Goal: Information Seeking & Learning: Learn about a topic

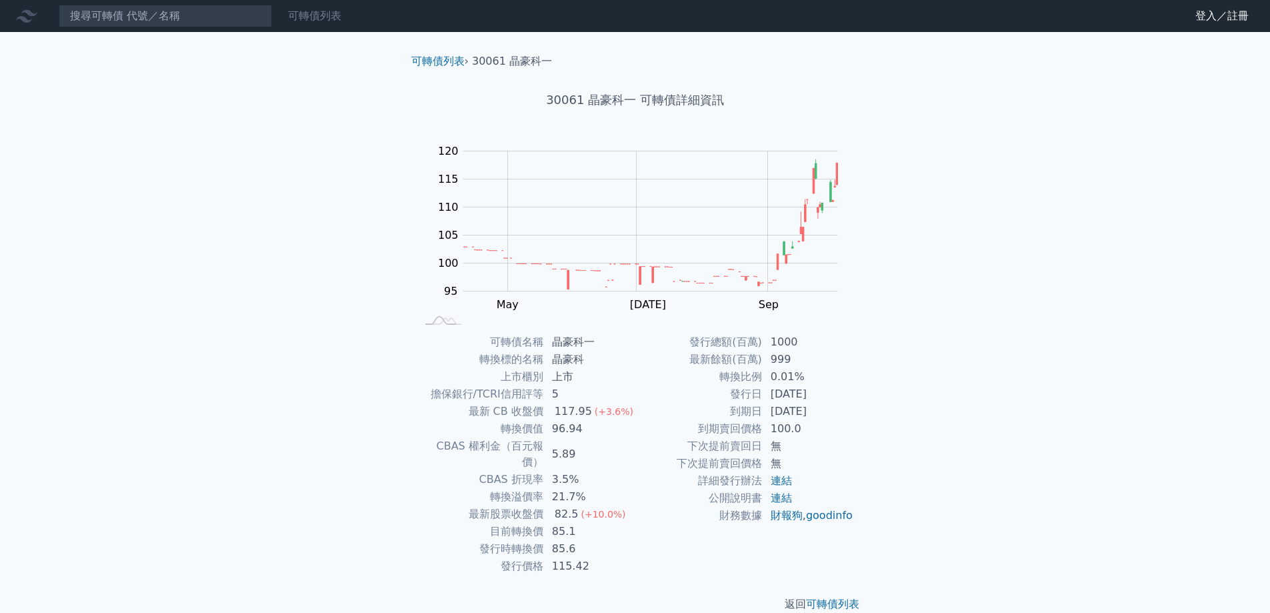
click at [285, 17] on div "可轉債列表" at bounding box center [315, 16] width 64 height 16
click at [311, 20] on link "可轉債列表" at bounding box center [314, 15] width 53 height 13
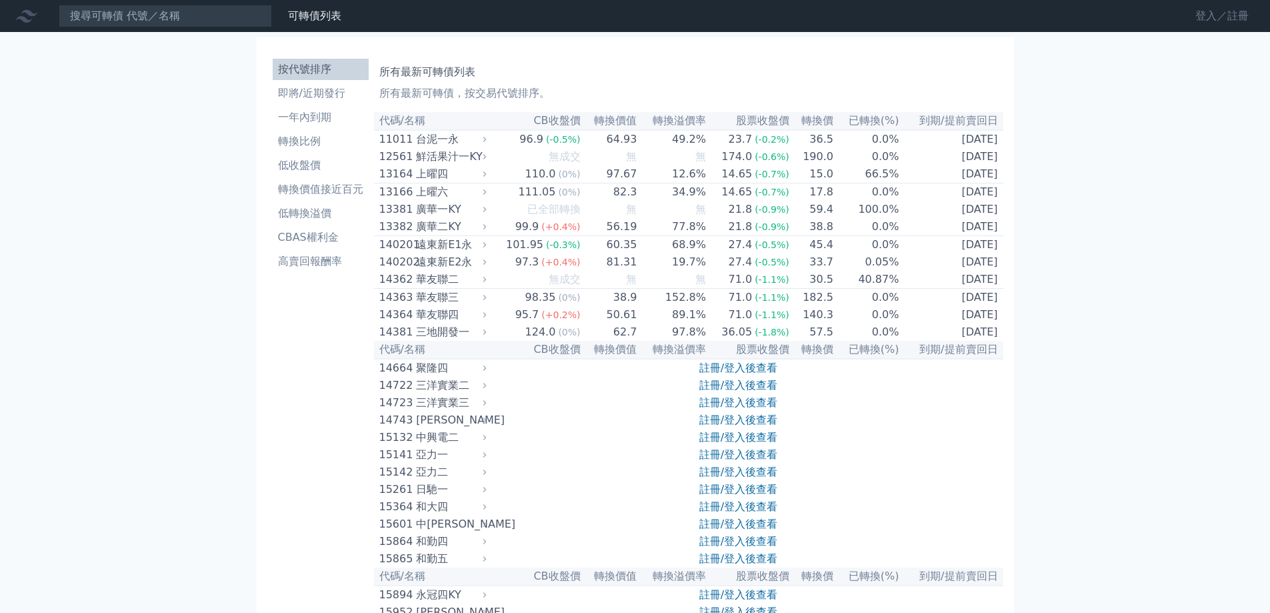
click at [1238, 10] on link "登入／註冊" at bounding box center [1222, 15] width 75 height 21
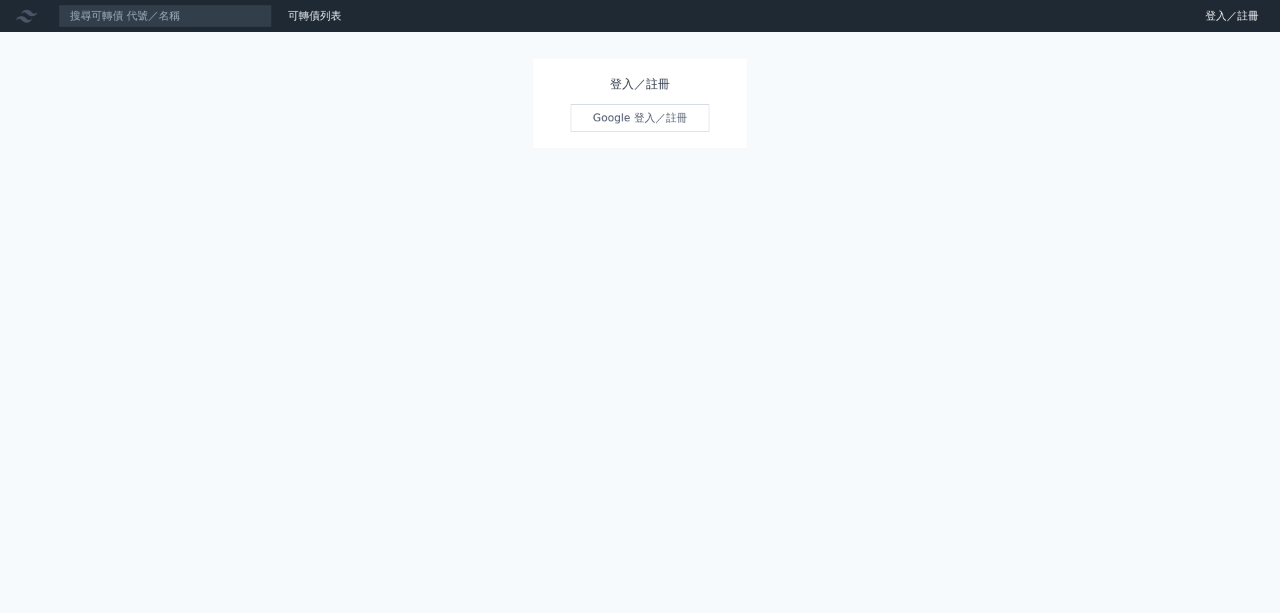
click at [636, 117] on link "Google 登入／註冊" at bounding box center [640, 118] width 139 height 28
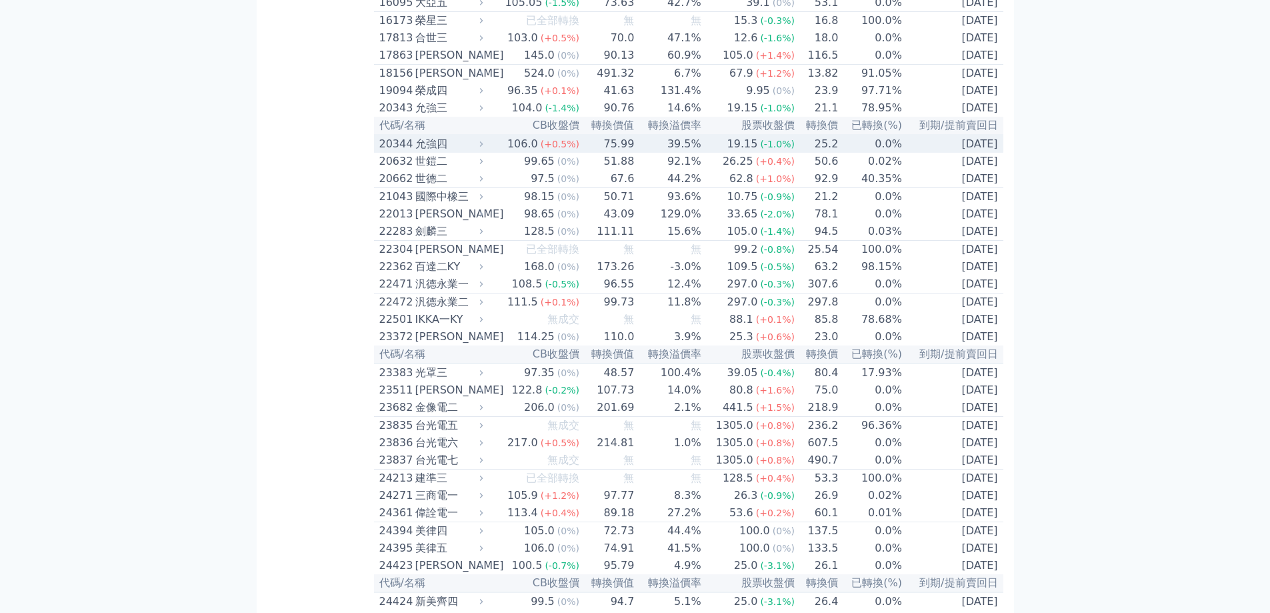
scroll to position [867, 0]
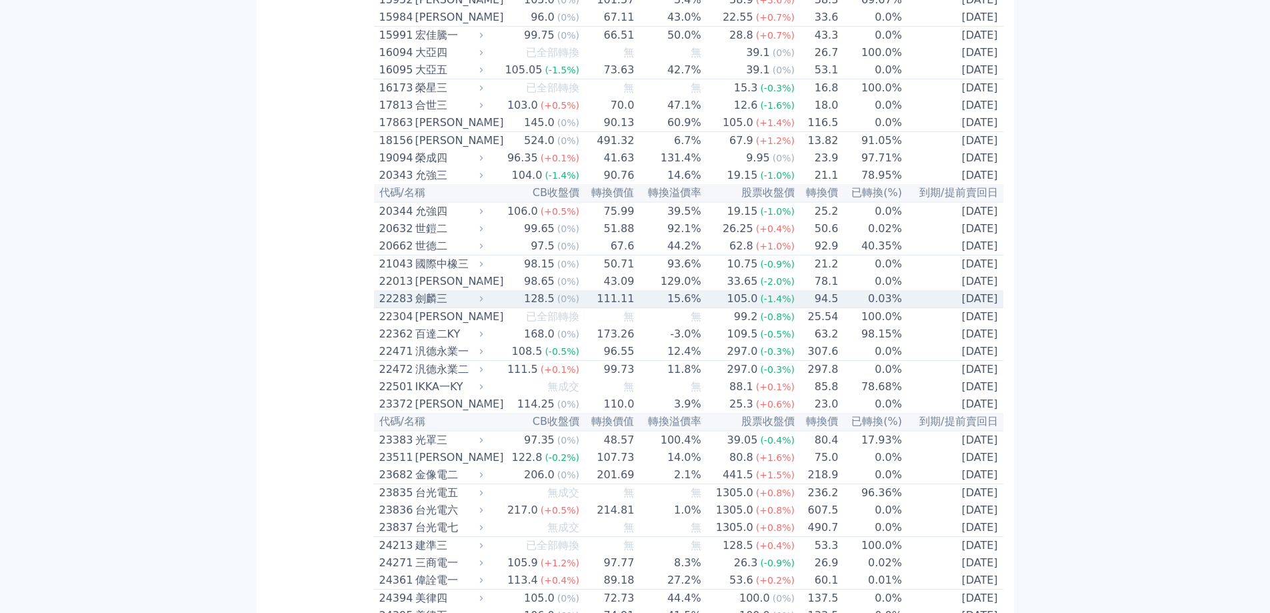
scroll to position [534, 0]
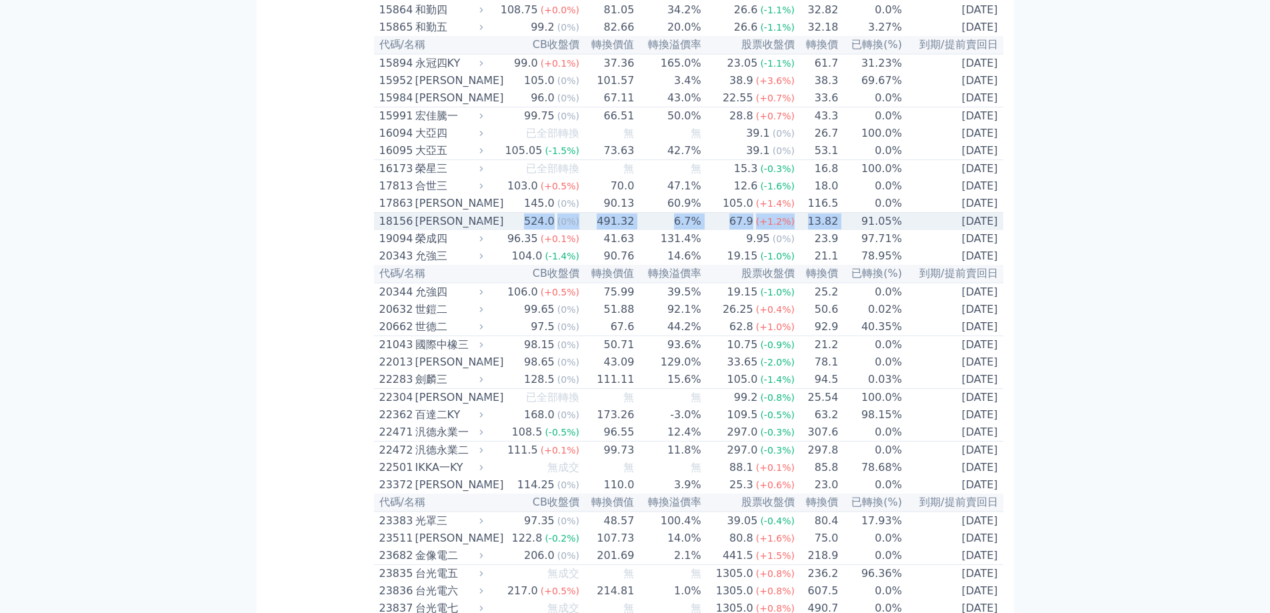
drag, startPoint x: 815, startPoint y: 278, endPoint x: 516, endPoint y: 270, distance: 299.6
click at [516, 231] on tr "18156 [PERSON_NAME] 524.0 (0%) 491.32 6.7% 67.9 (+1.2%) 13.82 91.05% [DATE]" at bounding box center [689, 222] width 630 height 18
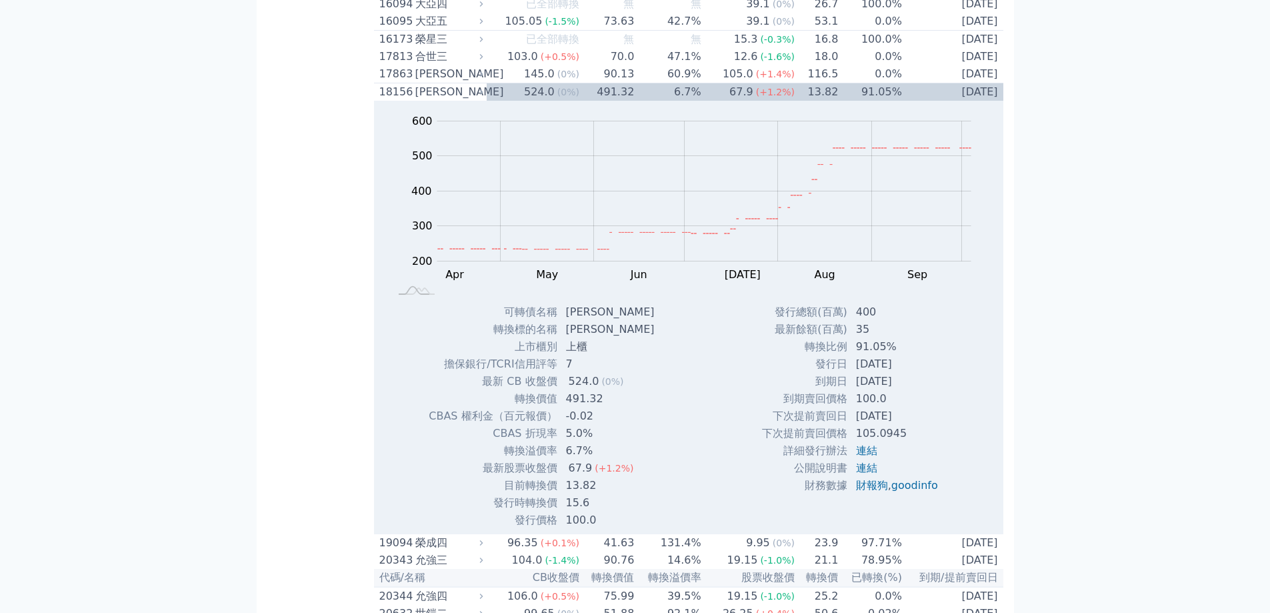
scroll to position [667, 0]
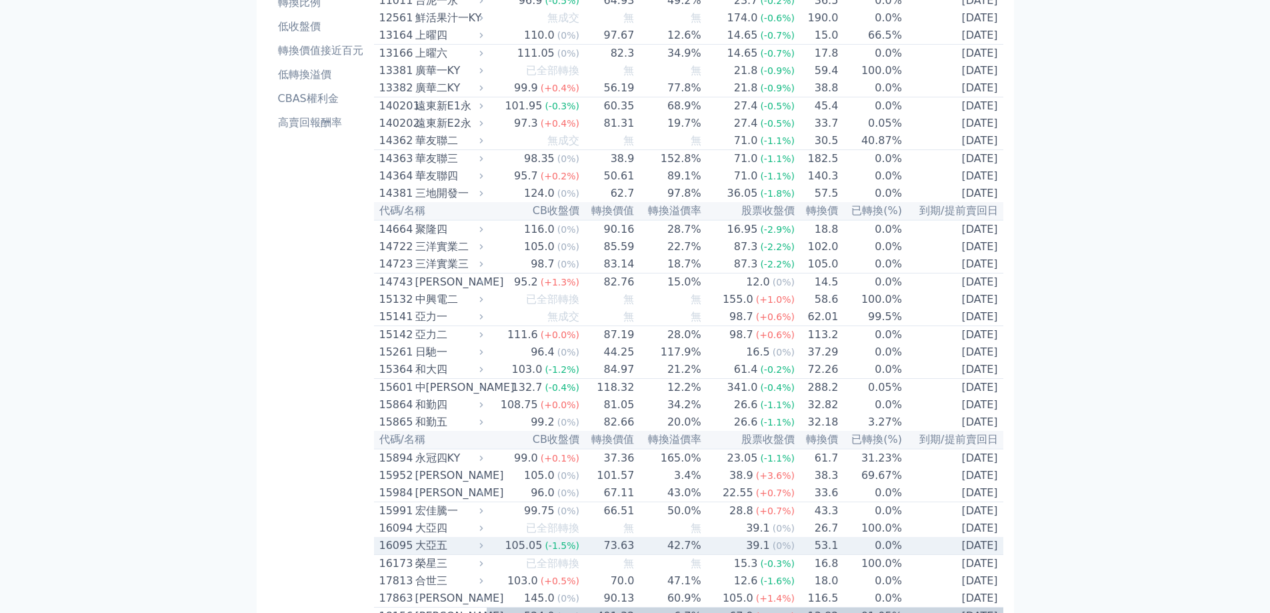
scroll to position [133, 0]
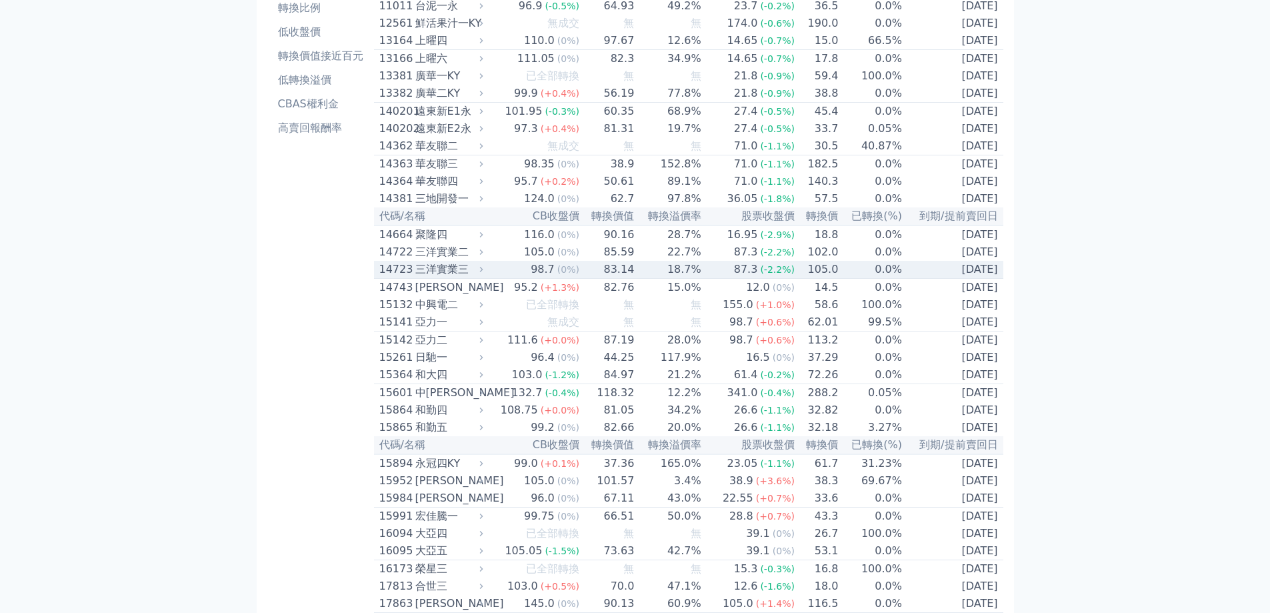
click at [711, 279] on td "87.3 (-2.2%)" at bounding box center [748, 270] width 93 height 18
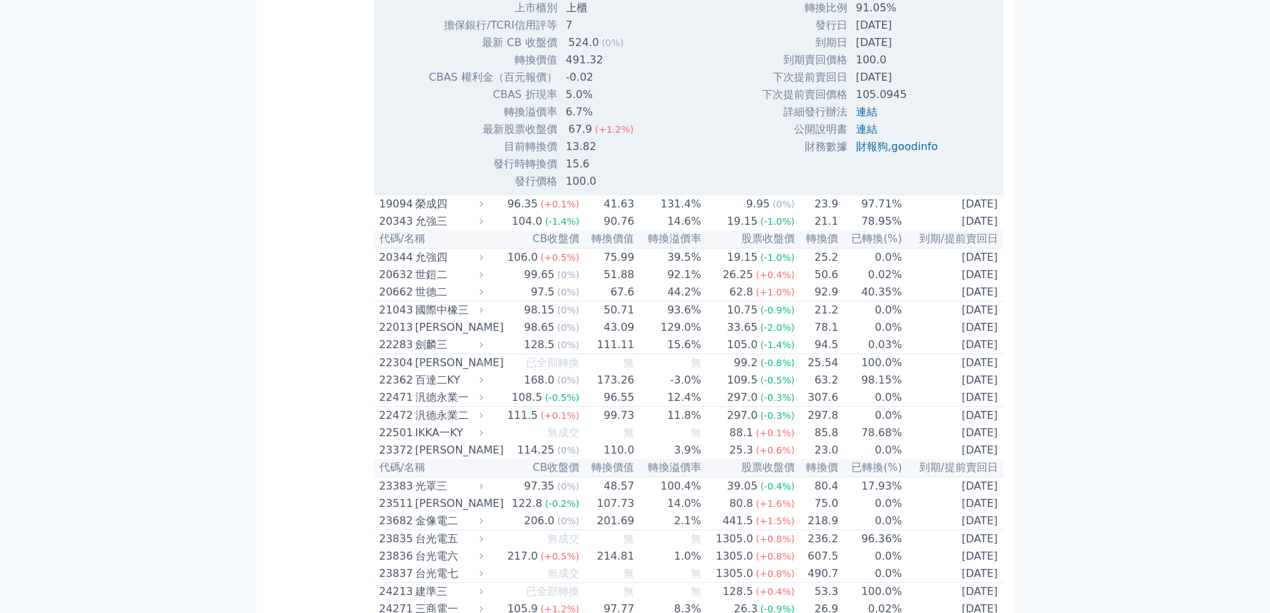
scroll to position [1534, 0]
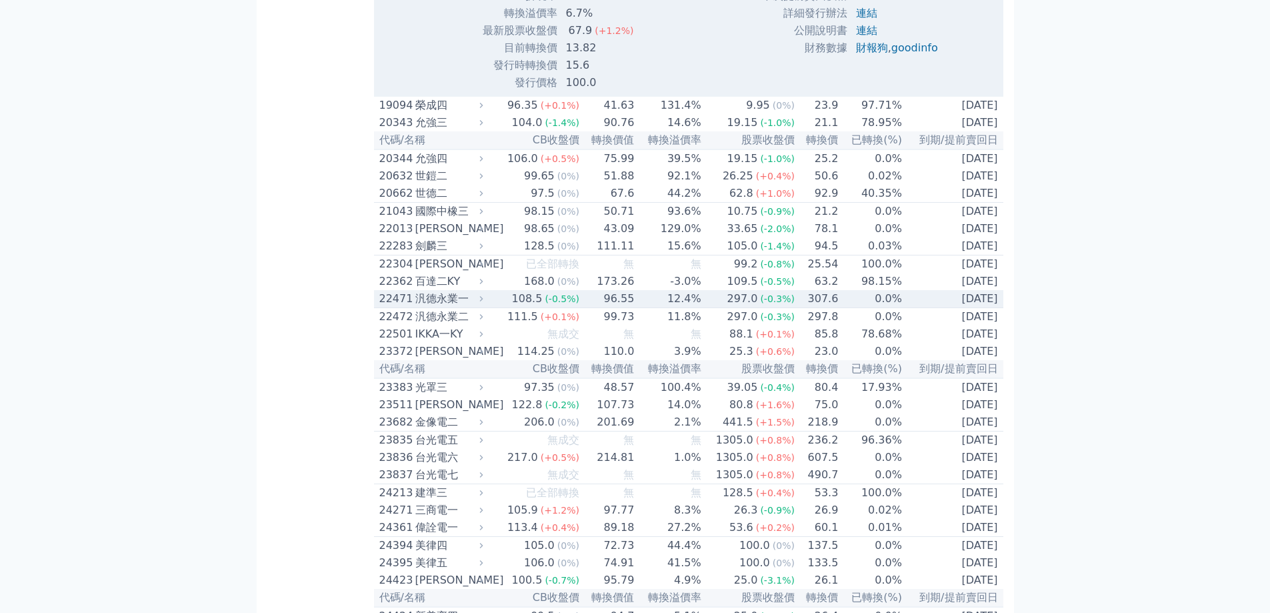
click at [891, 308] on td "0.0%" at bounding box center [871, 299] width 64 height 18
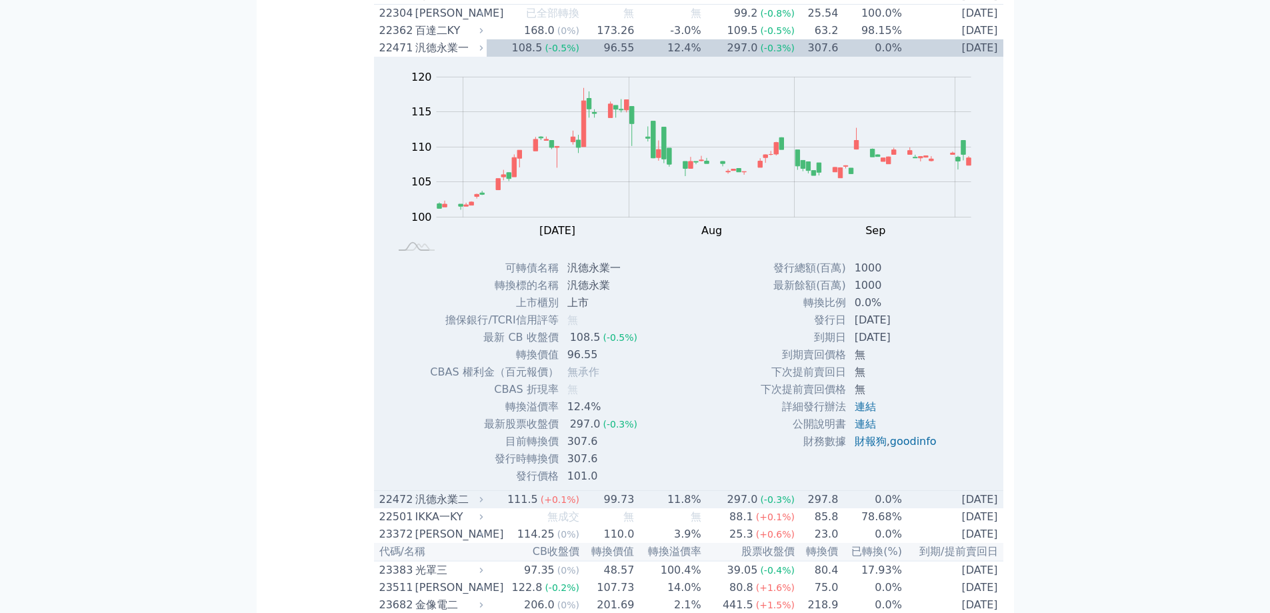
scroll to position [1867, 0]
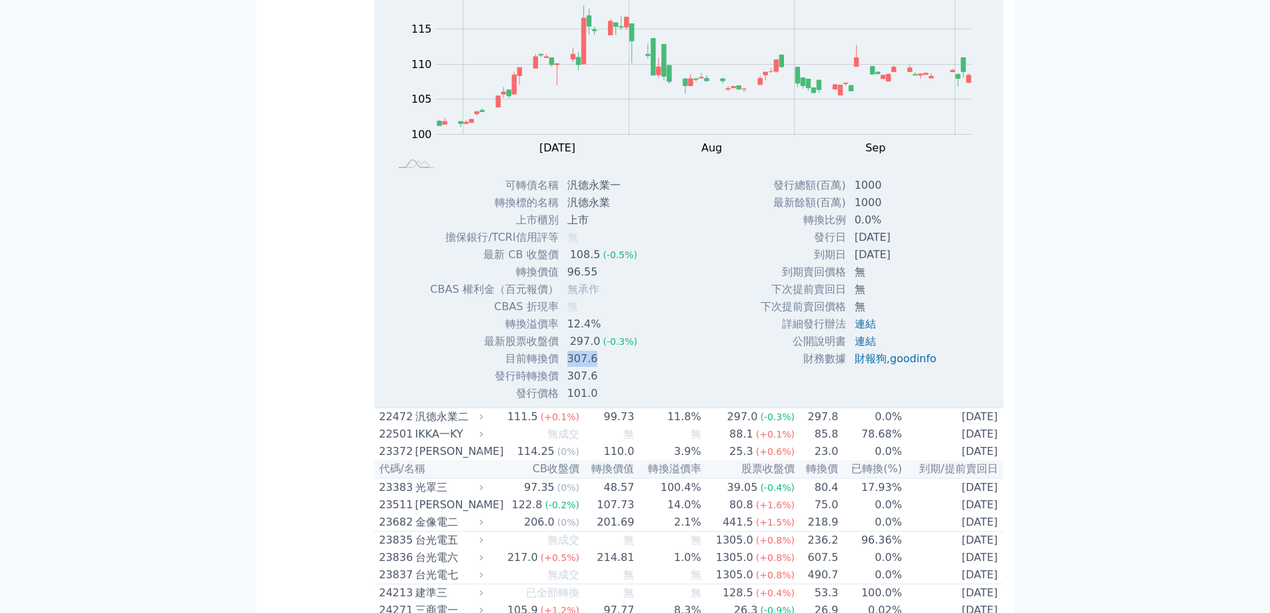
drag, startPoint x: 571, startPoint y: 426, endPoint x: 596, endPoint y: 425, distance: 25.4
click at [596, 367] on td "307.6" at bounding box center [604, 358] width 89 height 17
click at [637, 315] on td "無" at bounding box center [604, 306] width 89 height 17
drag, startPoint x: 594, startPoint y: 436, endPoint x: 610, endPoint y: 435, distance: 16.0
click at [610, 385] on td "307.6" at bounding box center [604, 375] width 89 height 17
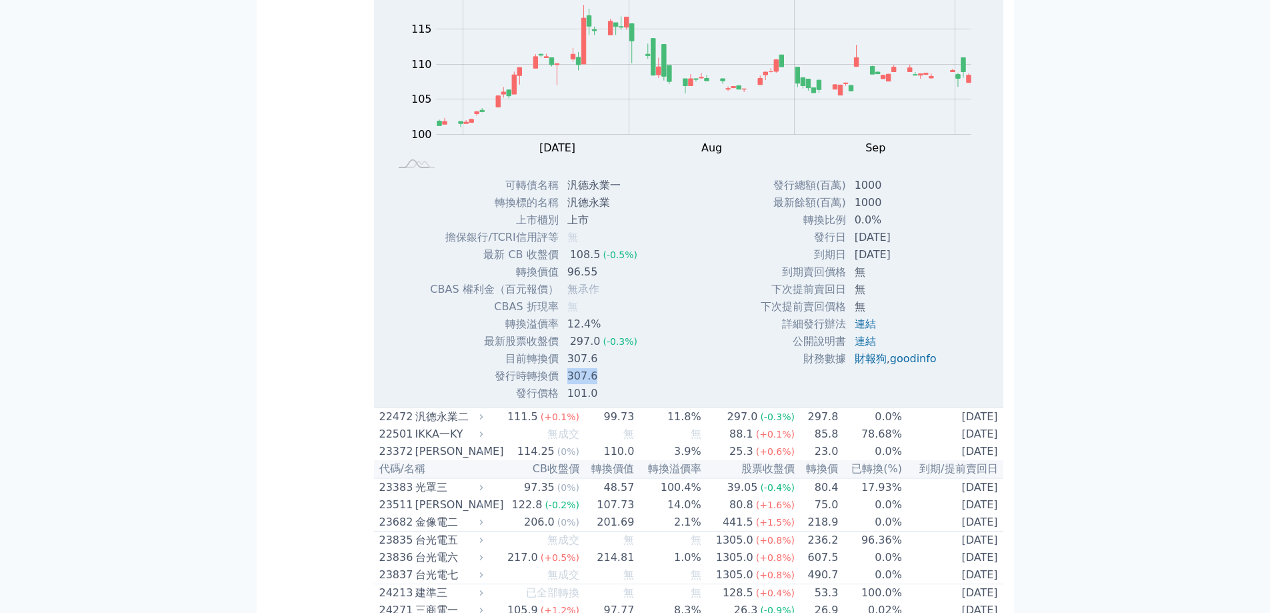
click at [611, 385] on td "307.6" at bounding box center [604, 375] width 89 height 17
click at [662, 426] on td "11.8%" at bounding box center [668, 417] width 67 height 18
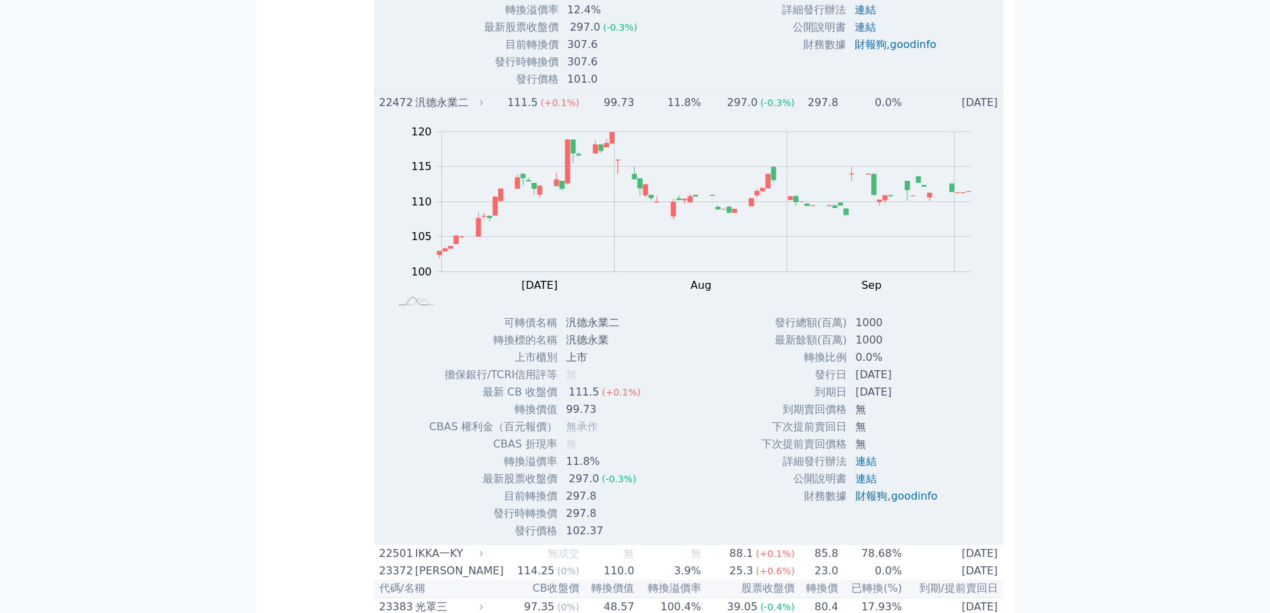
scroll to position [2001, 0]
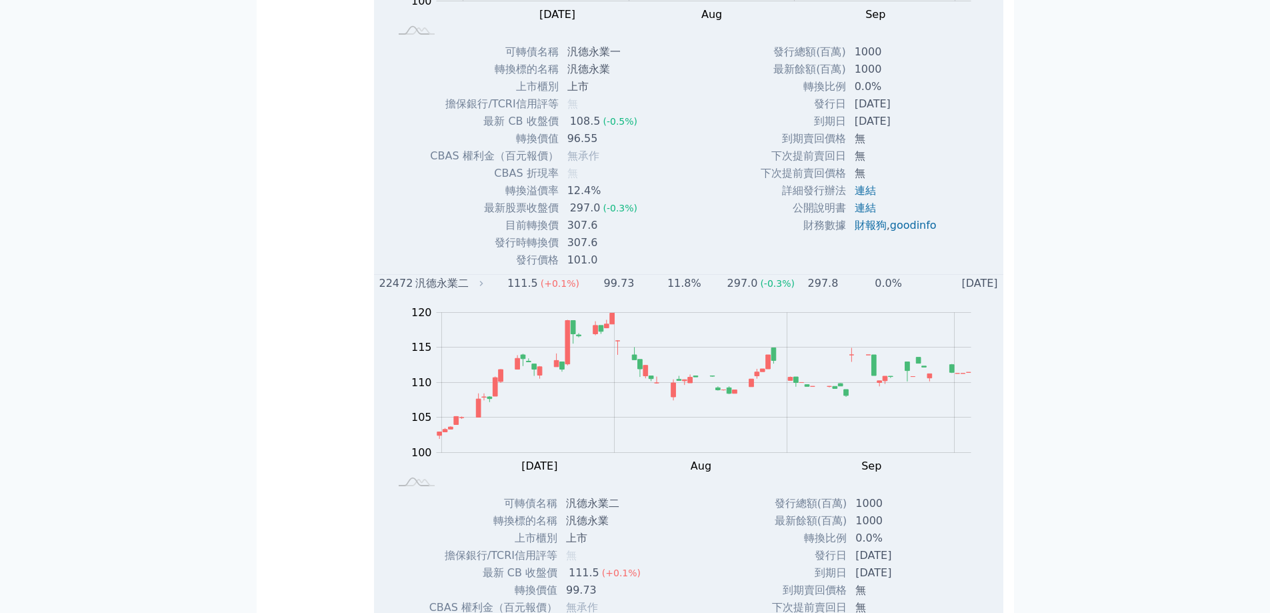
click at [737, 291] on div "297.0" at bounding box center [743, 283] width 36 height 16
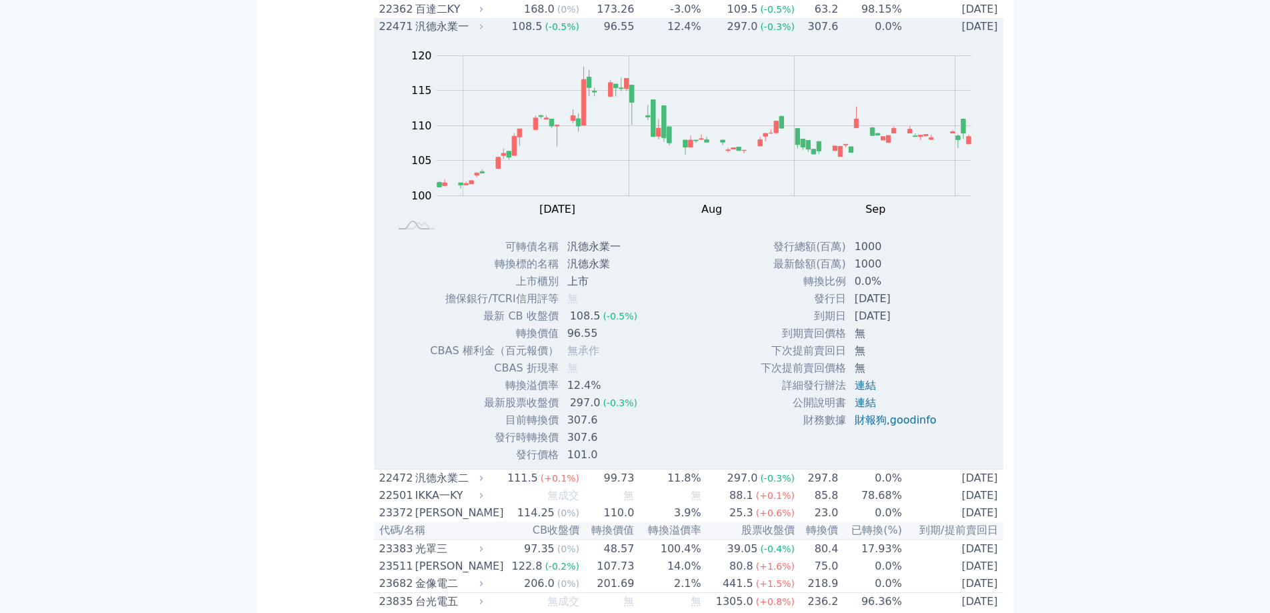
scroll to position [1801, 0]
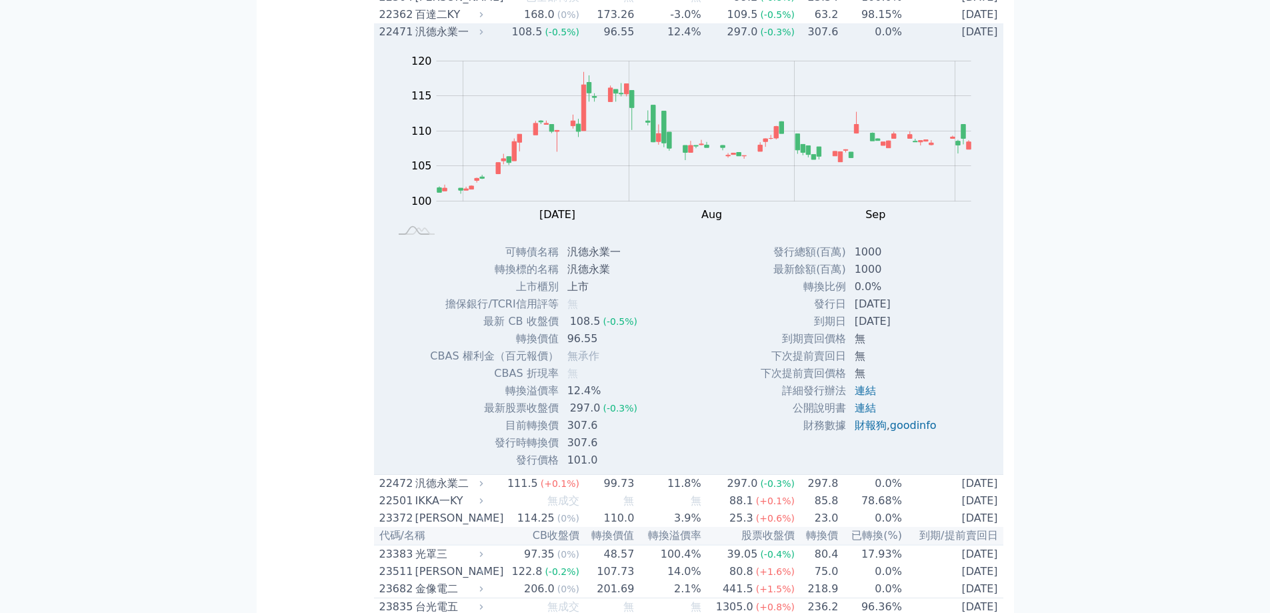
click at [785, 37] on span "(-0.3%)" at bounding box center [777, 32] width 35 height 11
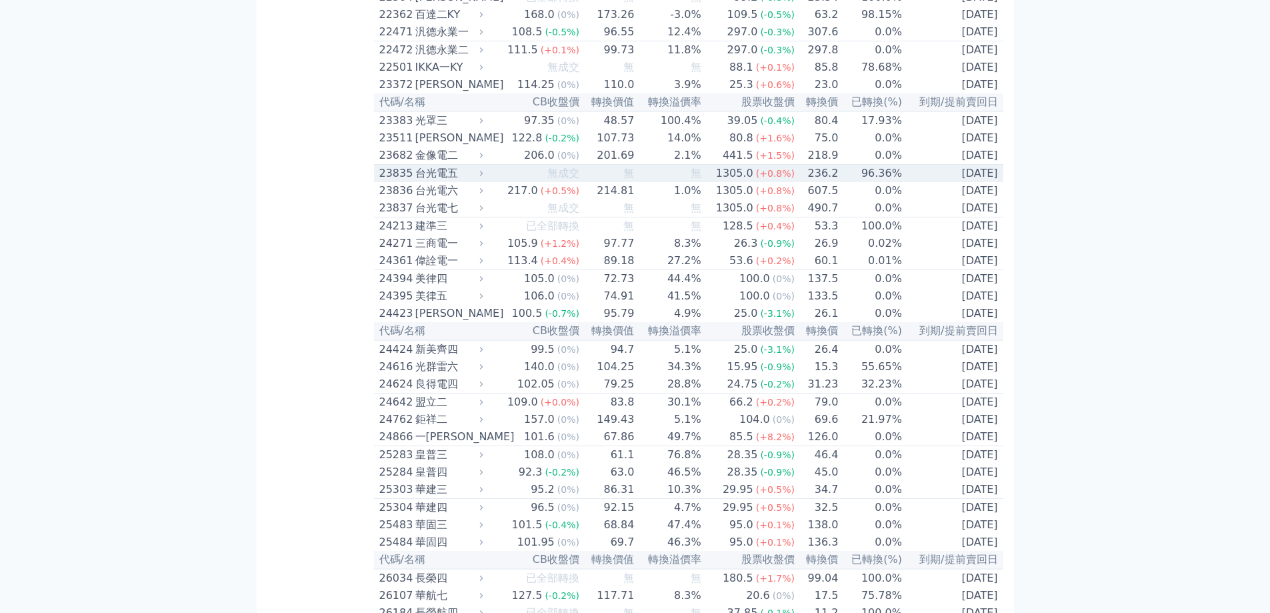
click at [724, 181] on div "1305.0" at bounding box center [735, 173] width 43 height 16
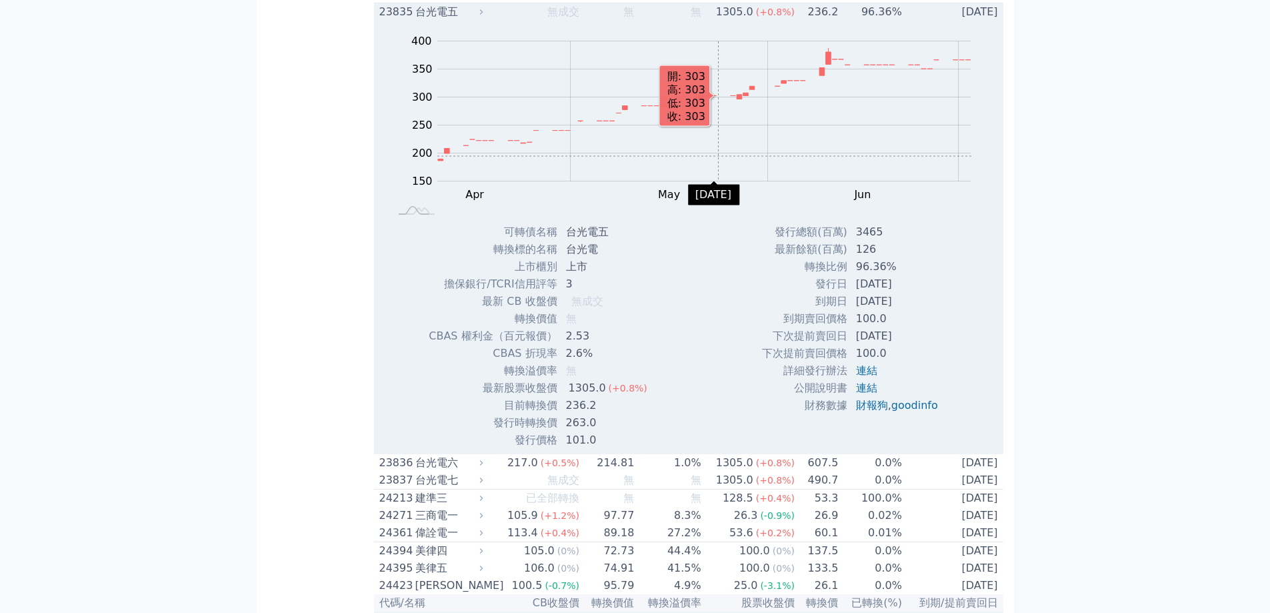
scroll to position [2001, 0]
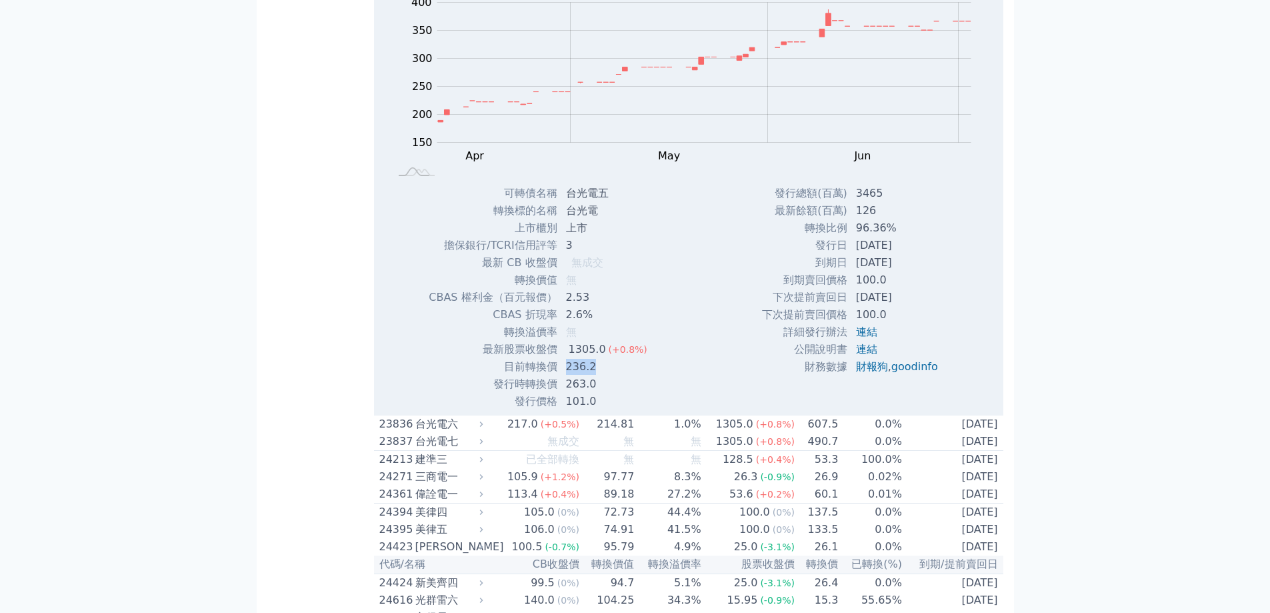
drag, startPoint x: 564, startPoint y: 441, endPoint x: 600, endPoint y: 438, distance: 36.2
click at [600, 375] on td "236.2" at bounding box center [608, 366] width 100 height 17
click at [601, 375] on td "236.2" at bounding box center [608, 366] width 100 height 17
drag, startPoint x: 562, startPoint y: 459, endPoint x: 602, endPoint y: 451, distance: 40.7
click at [596, 393] on td "263.0" at bounding box center [608, 383] width 100 height 17
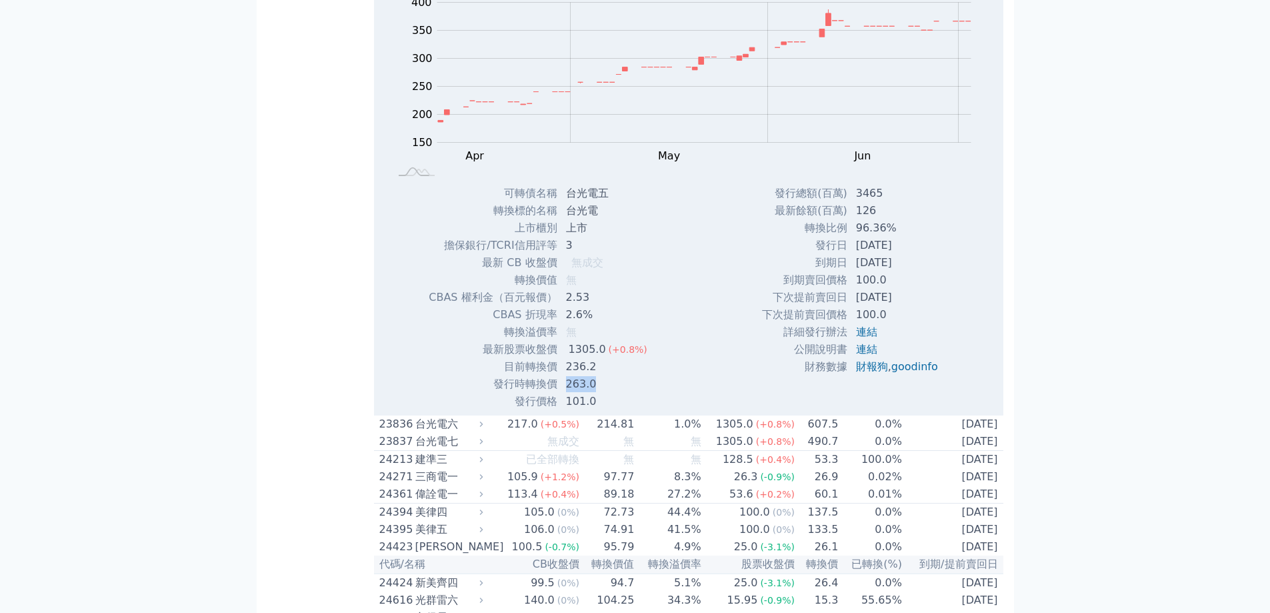
click at [602, 393] on td "263.0" at bounding box center [608, 383] width 100 height 17
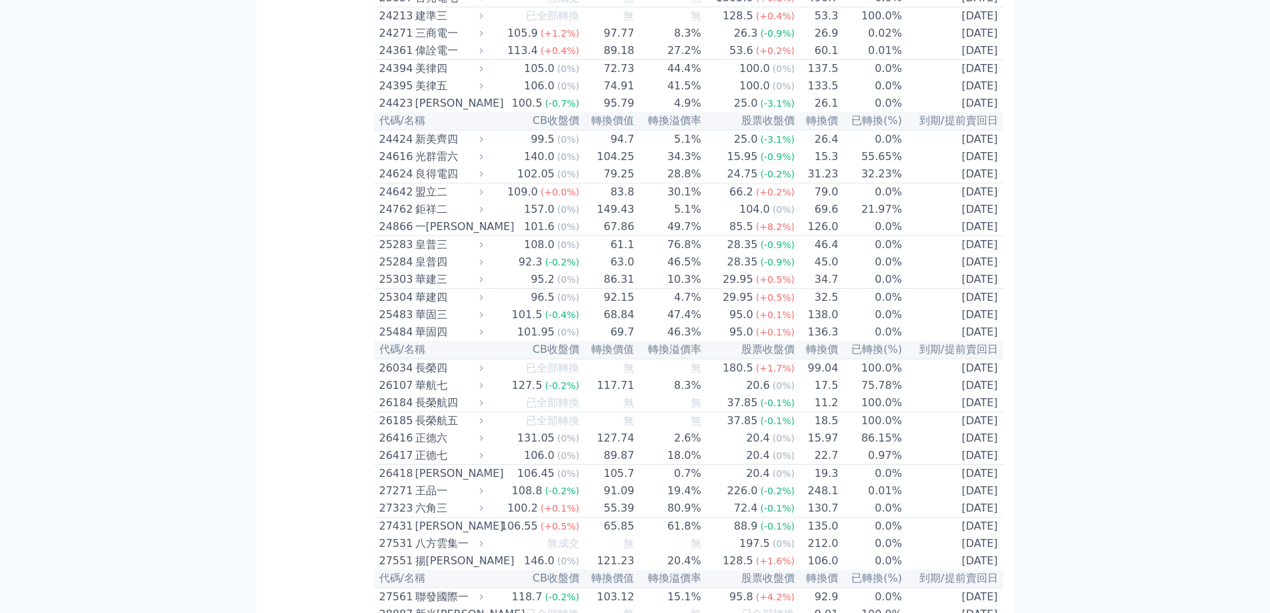
scroll to position [2468, 0]
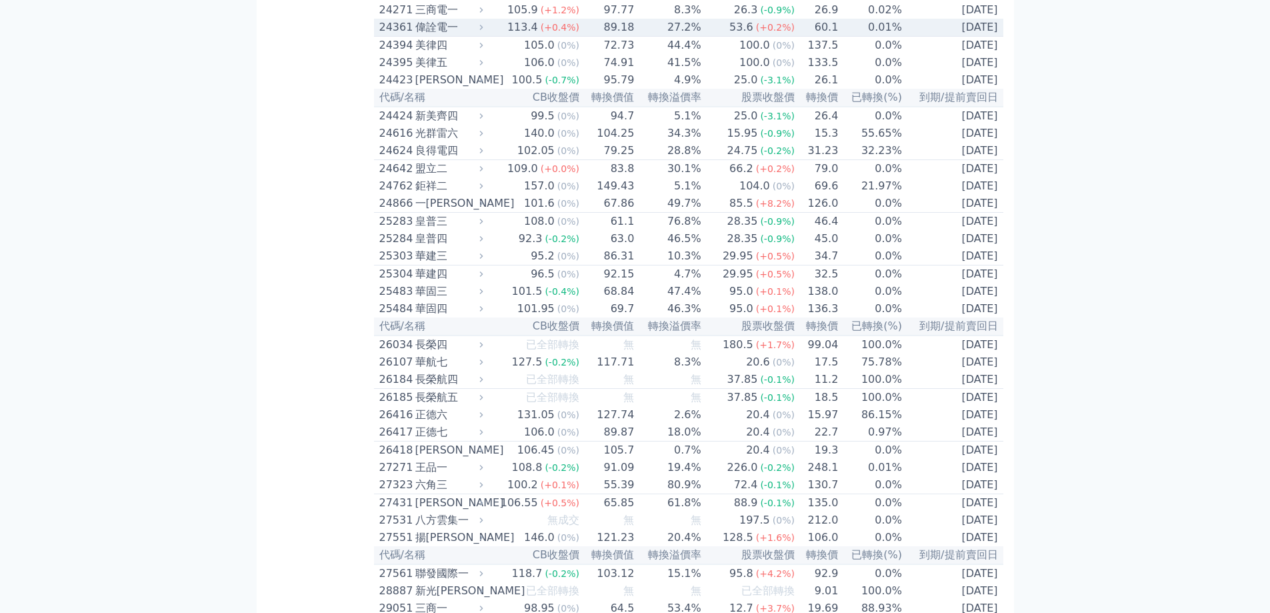
click at [685, 37] on td "27.2%" at bounding box center [668, 28] width 67 height 18
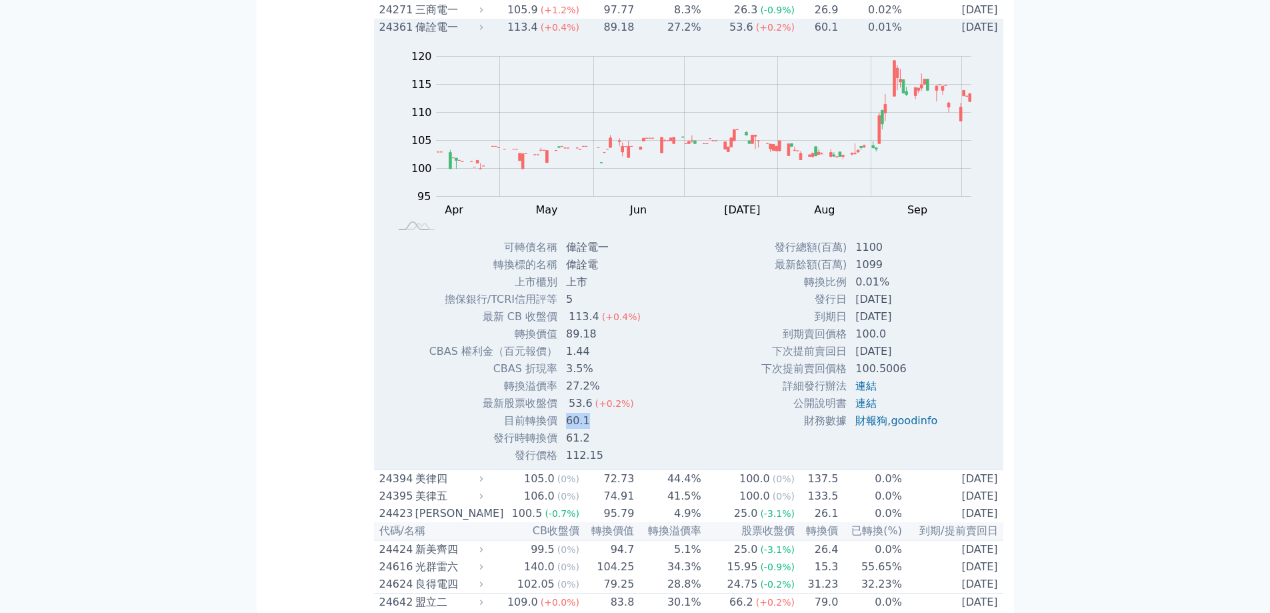
drag, startPoint x: 570, startPoint y: 508, endPoint x: 606, endPoint y: 506, distance: 36.7
click at [606, 429] on td "60.1" at bounding box center [604, 420] width 93 height 17
drag, startPoint x: 598, startPoint y: 516, endPoint x: 556, endPoint y: 514, distance: 42.0
click at [556, 447] on tr "發行時轉換價 61.2" at bounding box center [540, 437] width 223 height 17
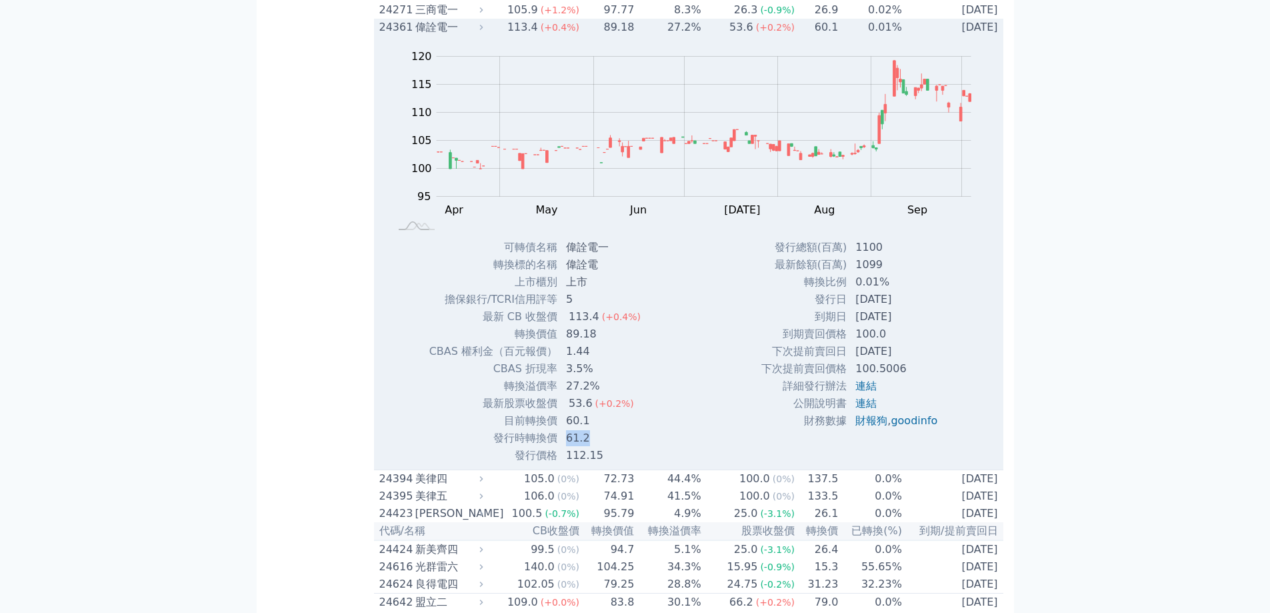
click at [556, 447] on td "發行時轉換價" at bounding box center [493, 437] width 129 height 17
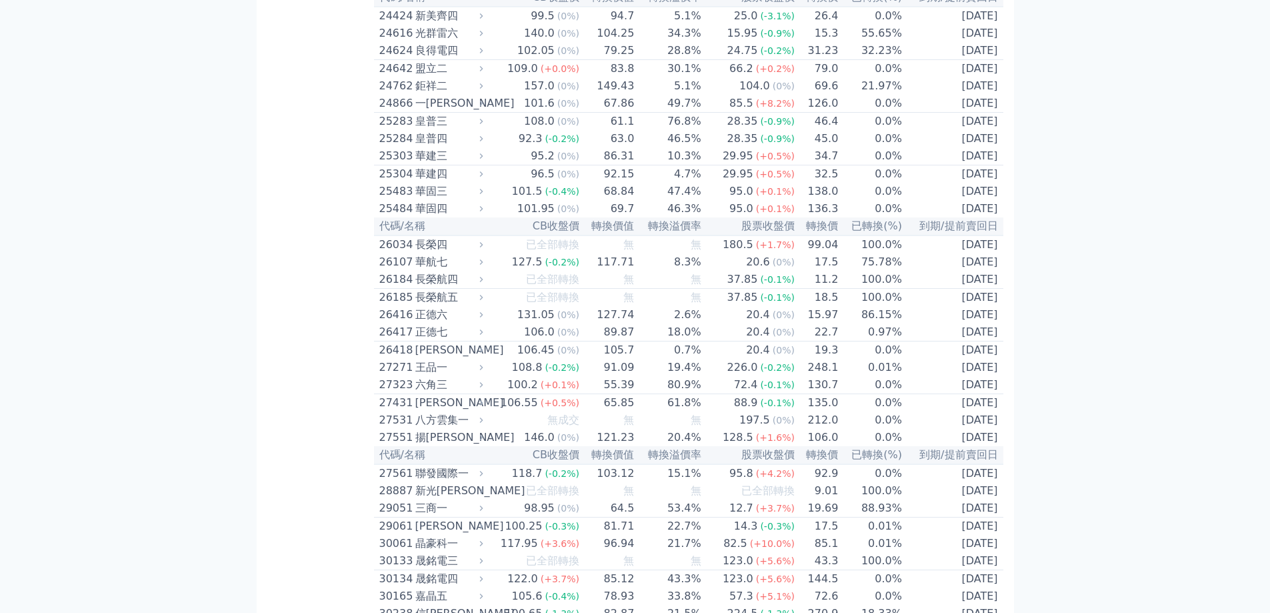
scroll to position [3068, 0]
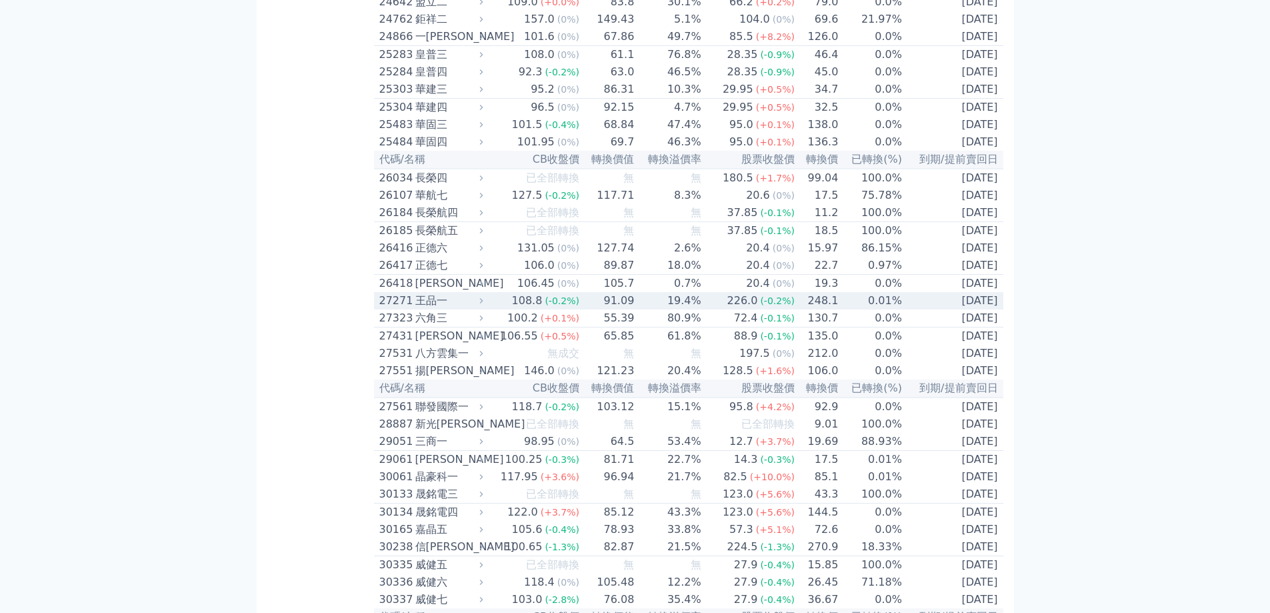
click at [906, 309] on td "[DATE]" at bounding box center [953, 300] width 101 height 17
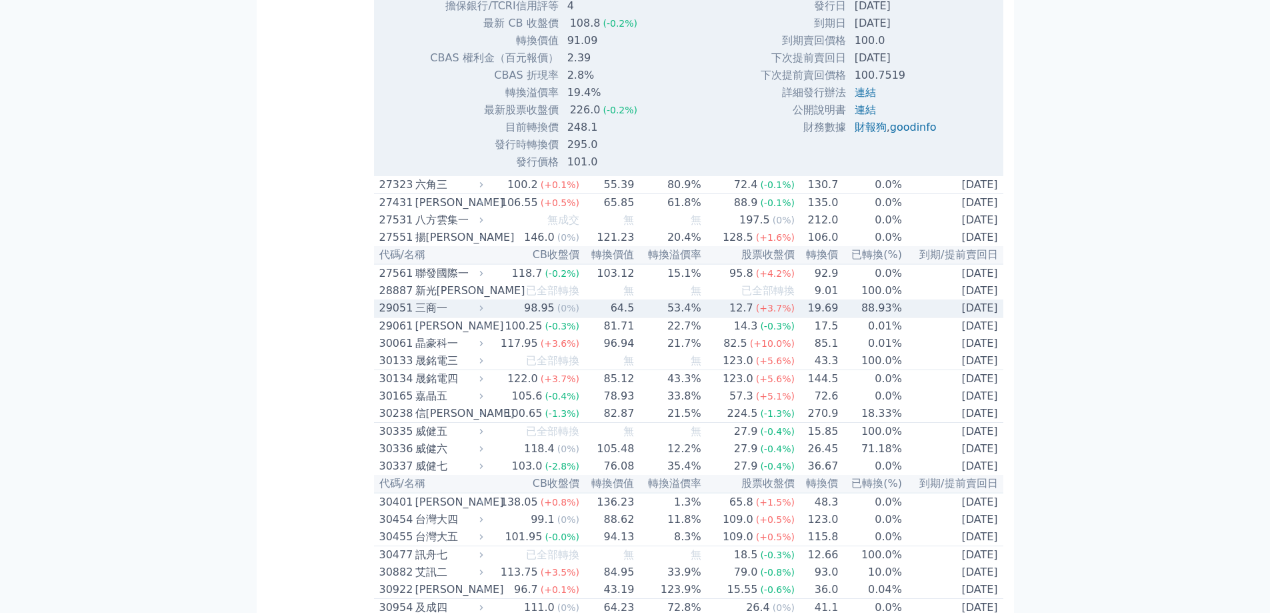
scroll to position [3668, 0]
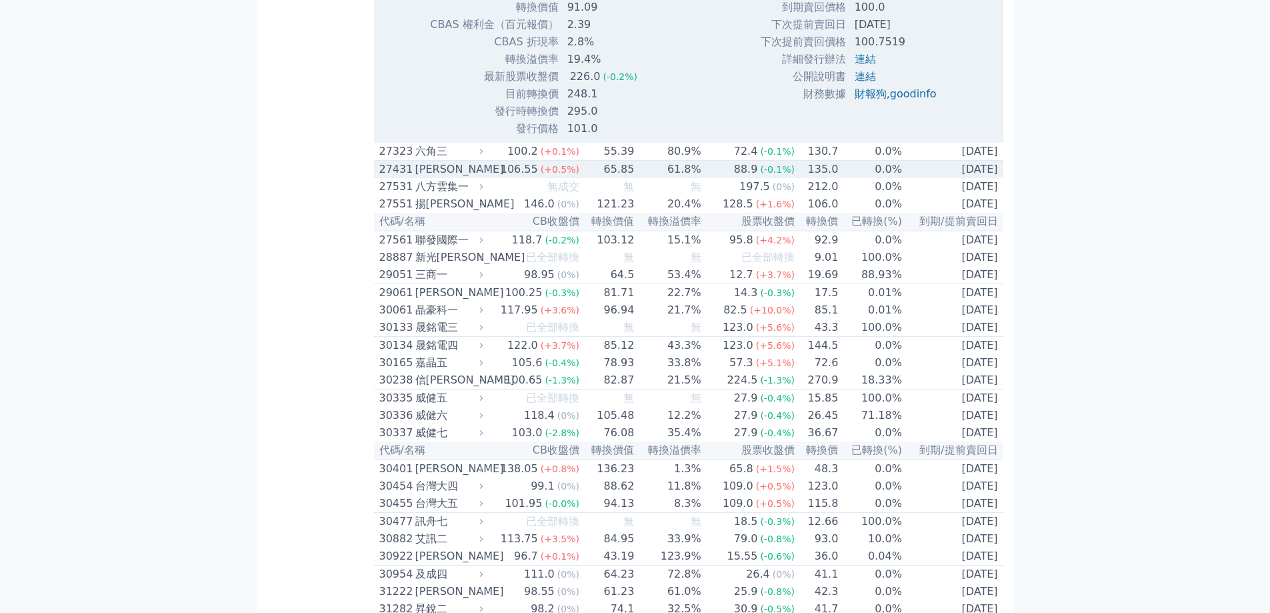
click at [796, 179] on td "135.0" at bounding box center [817, 170] width 43 height 18
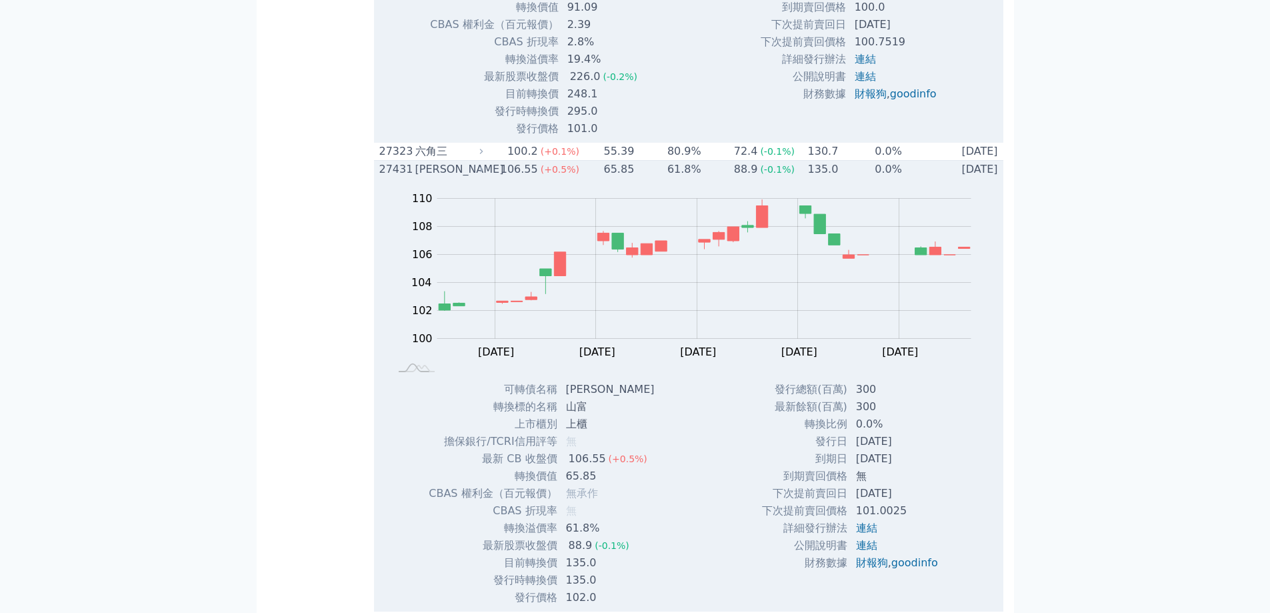
click at [796, 179] on td "135.0" at bounding box center [817, 170] width 43 height 18
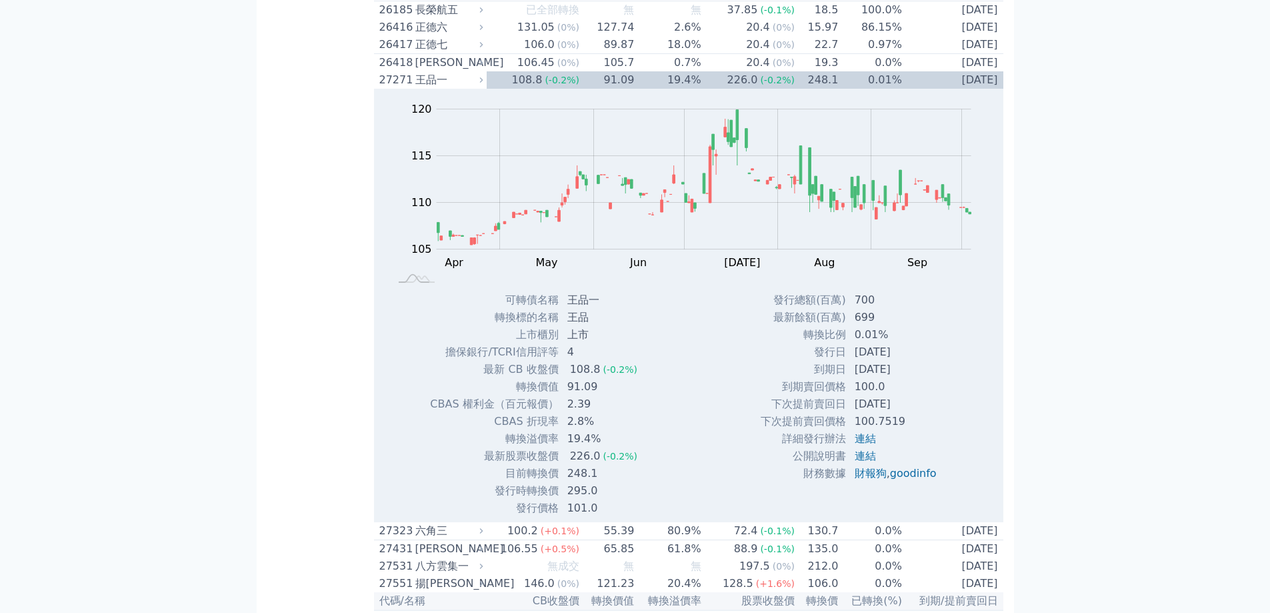
scroll to position [3268, 0]
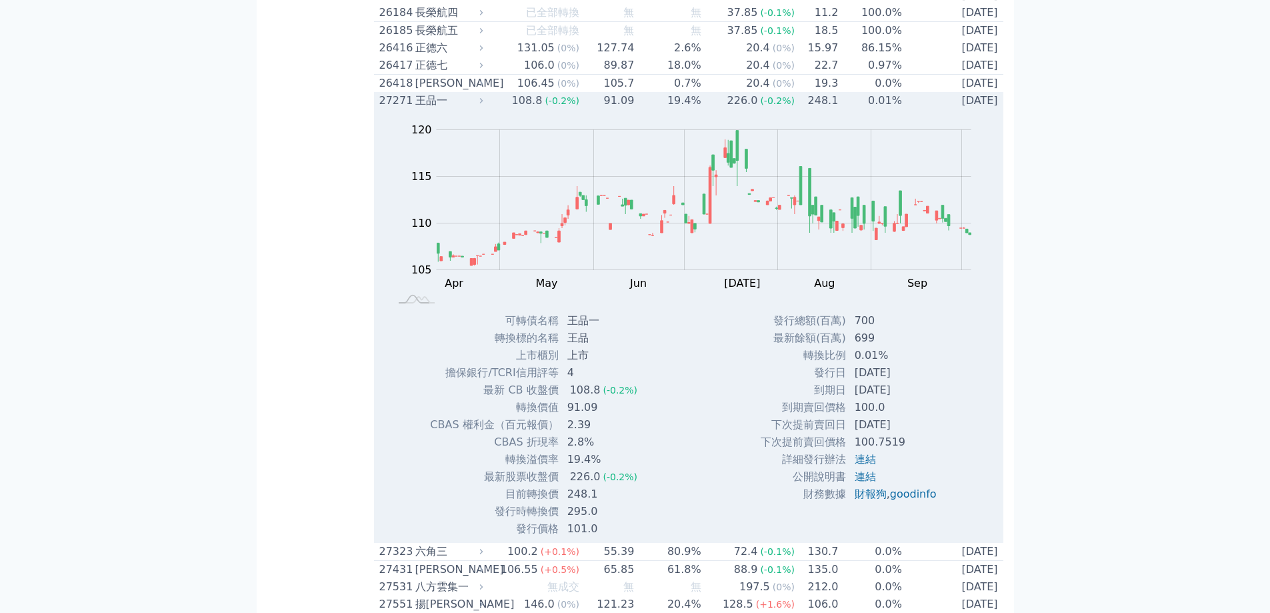
click at [961, 109] on td "[DATE]" at bounding box center [953, 100] width 101 height 17
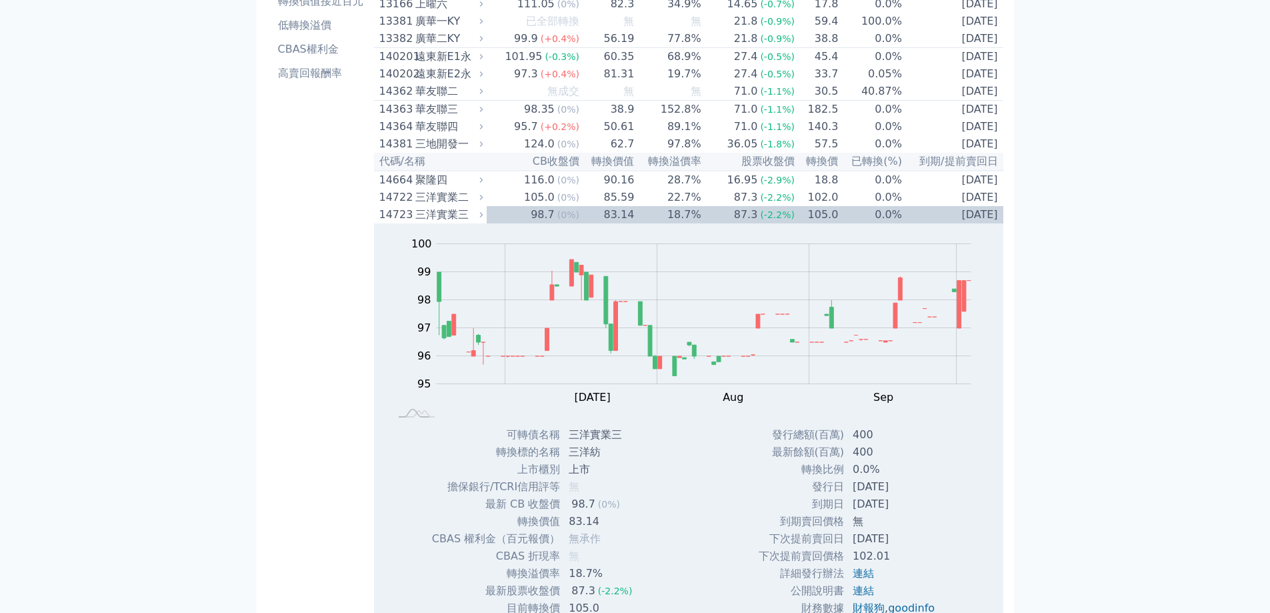
scroll to position [0, 0]
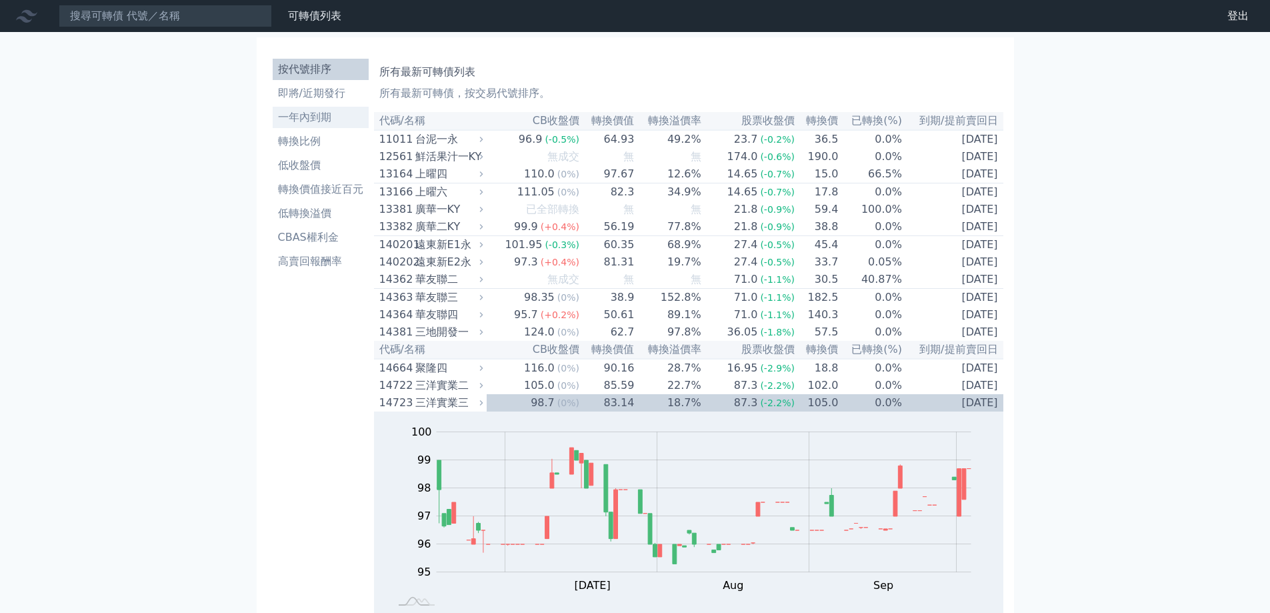
click at [323, 115] on li "一年內到期" at bounding box center [321, 117] width 96 height 16
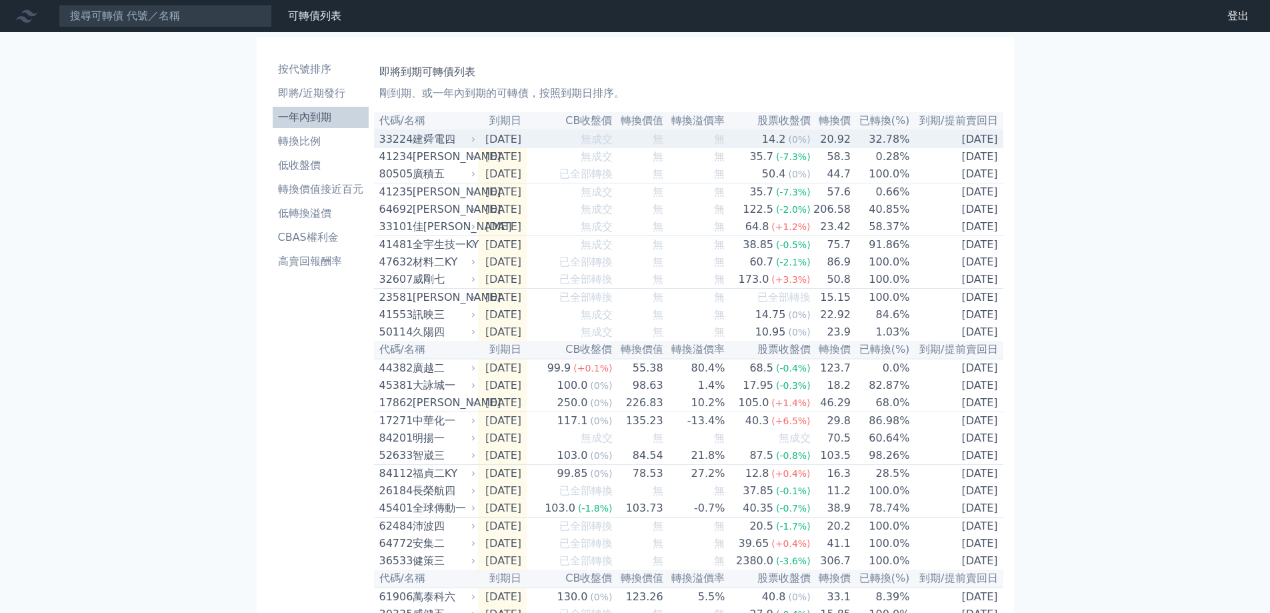
click at [757, 139] on td "14.2 (0%)" at bounding box center [768, 139] width 85 height 18
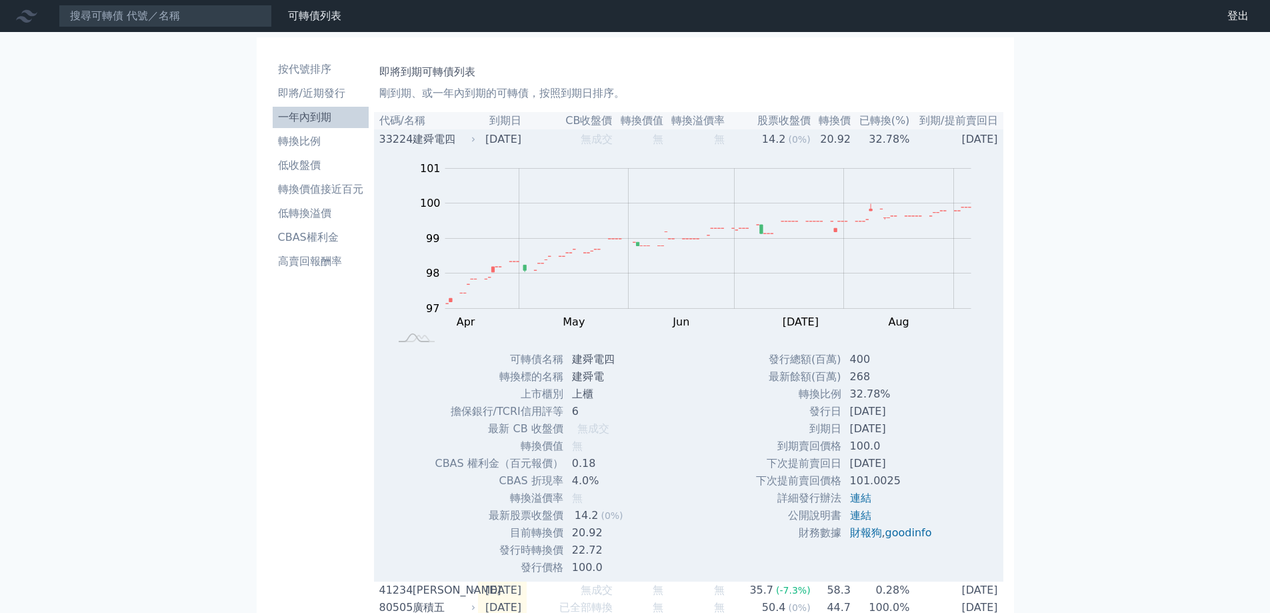
drag, startPoint x: 847, startPoint y: 418, endPoint x: 923, endPoint y: 417, distance: 76.0
click at [922, 417] on td "[DATE]" at bounding box center [892, 411] width 101 height 17
click at [923, 417] on td "[DATE]" at bounding box center [892, 411] width 101 height 17
drag, startPoint x: 501, startPoint y: 413, endPoint x: 537, endPoint y: 412, distance: 36.0
click at [537, 412] on td "擔保銀行/TCRI信用評等" at bounding box center [498, 411] width 129 height 17
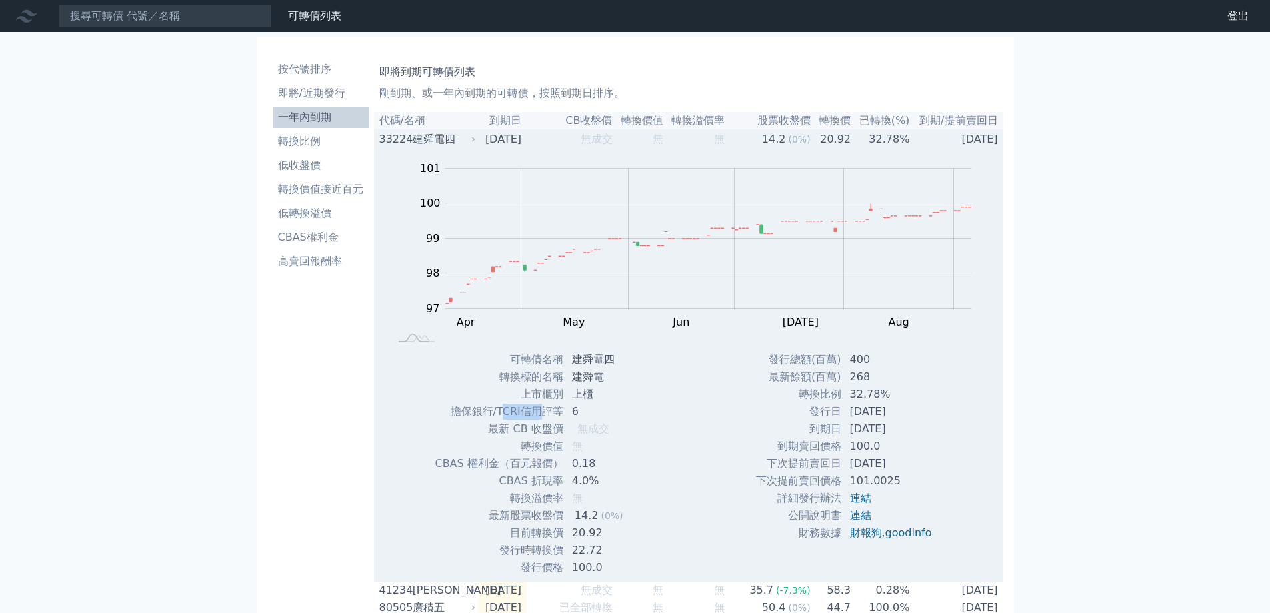
click at [537, 412] on td "擔保銀行/TCRI信用評等" at bounding box center [498, 411] width 129 height 17
drag, startPoint x: 498, startPoint y: 416, endPoint x: 560, endPoint y: 412, distance: 62.2
click at [560, 412] on td "擔保銀行/TCRI信用評等" at bounding box center [498, 411] width 129 height 17
click at [706, 411] on div "Zoom Out 100.0 96 96.5 97 97.5 98 98.5 99 102 100 101 95 L Apr May Jun [DATE] A…" at bounding box center [689, 362] width 630 height 428
drag, startPoint x: 850, startPoint y: 418, endPoint x: 912, endPoint y: 413, distance: 62.9
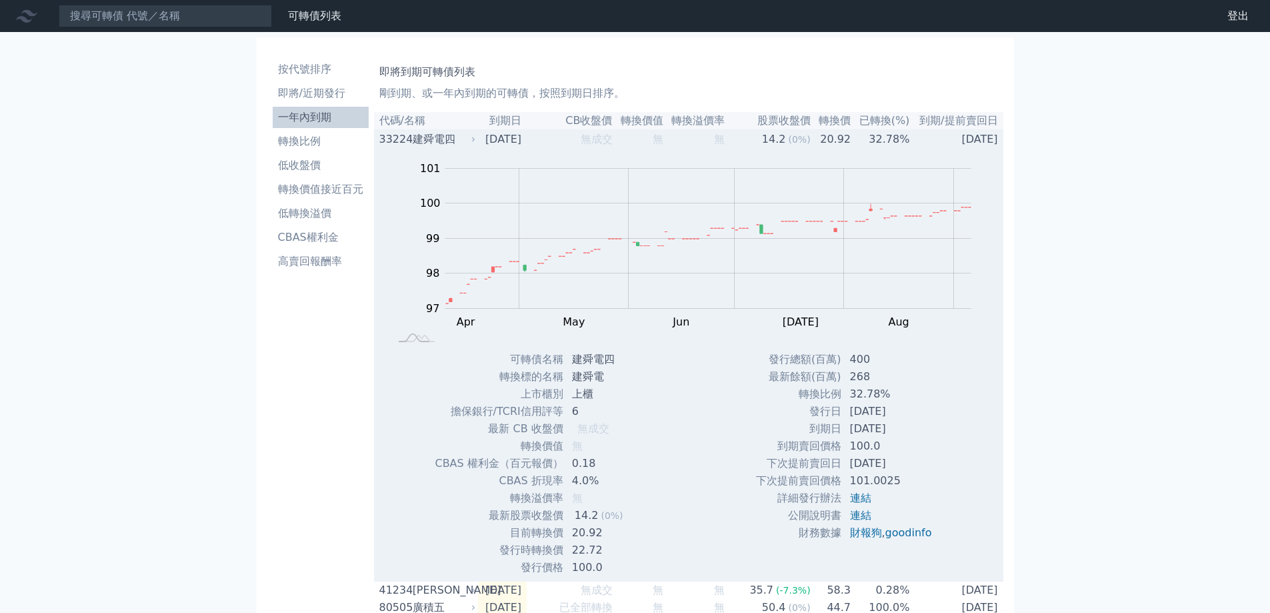
click at [912, 413] on td "[DATE]" at bounding box center [892, 411] width 101 height 17
click at [963, 142] on td "[DATE]" at bounding box center [956, 139] width 93 height 18
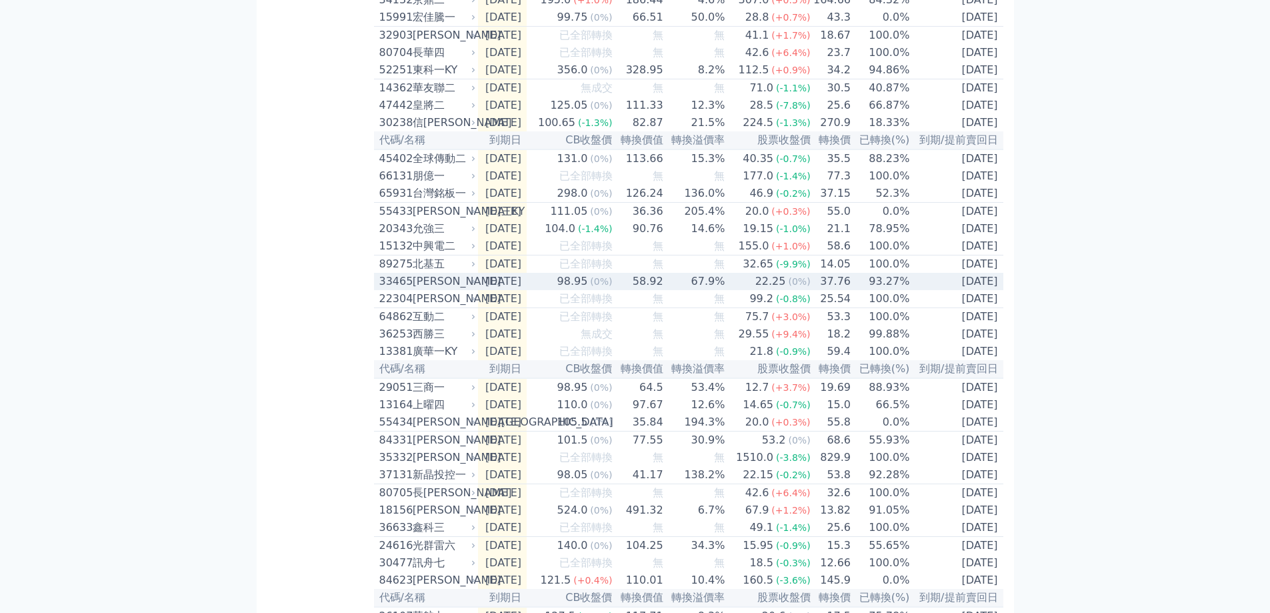
scroll to position [734, 0]
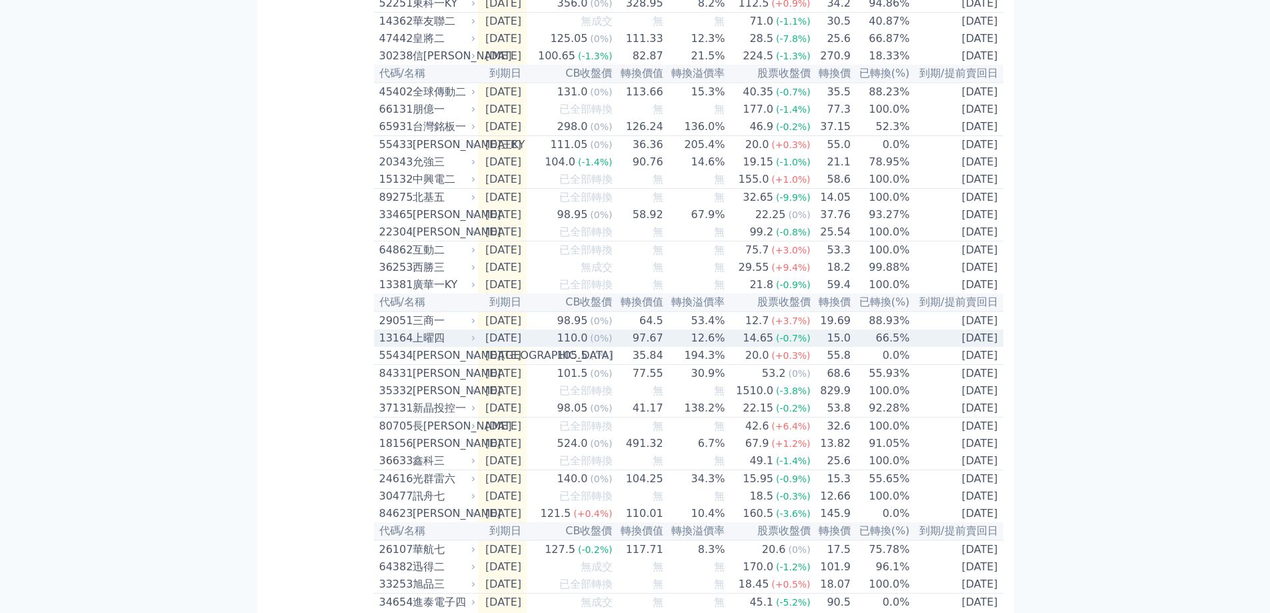
click at [798, 343] on span "(-0.7%)" at bounding box center [793, 338] width 35 height 11
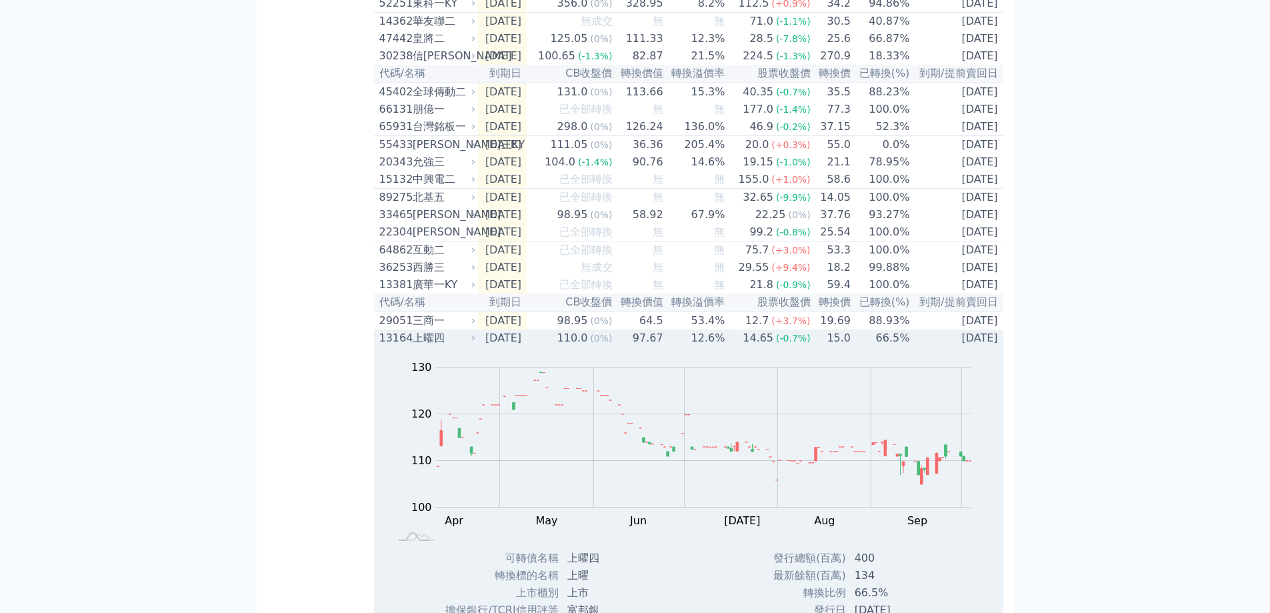
click at [798, 343] on span "(-0.7%)" at bounding box center [793, 338] width 35 height 11
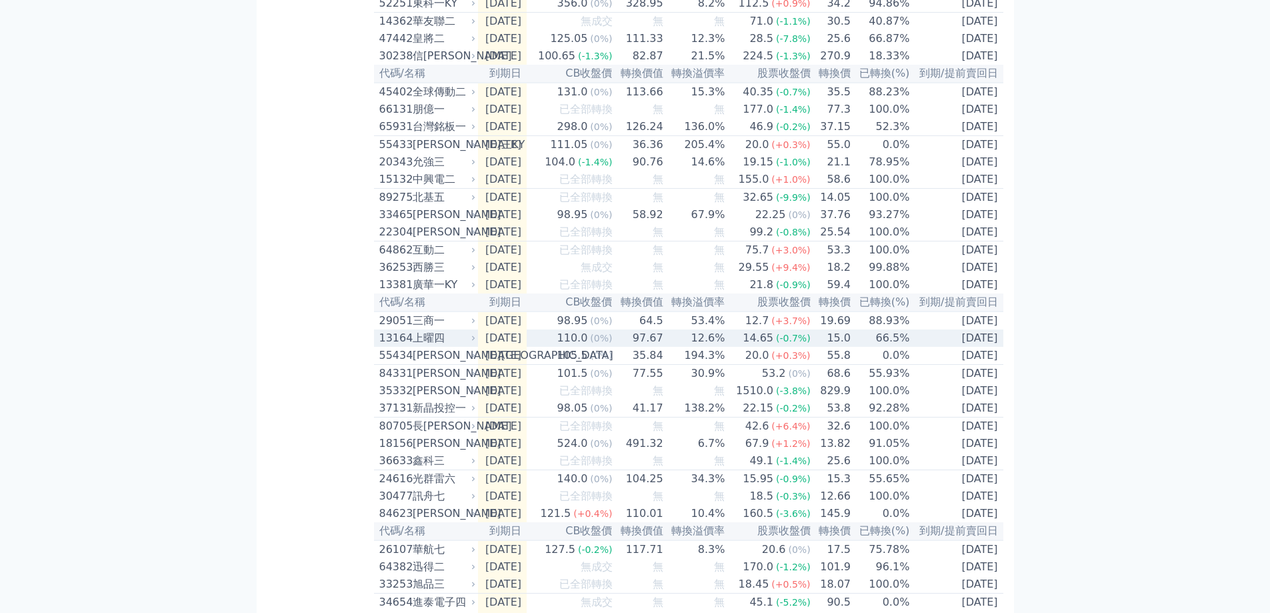
click at [798, 343] on span "(-0.7%)" at bounding box center [793, 338] width 35 height 11
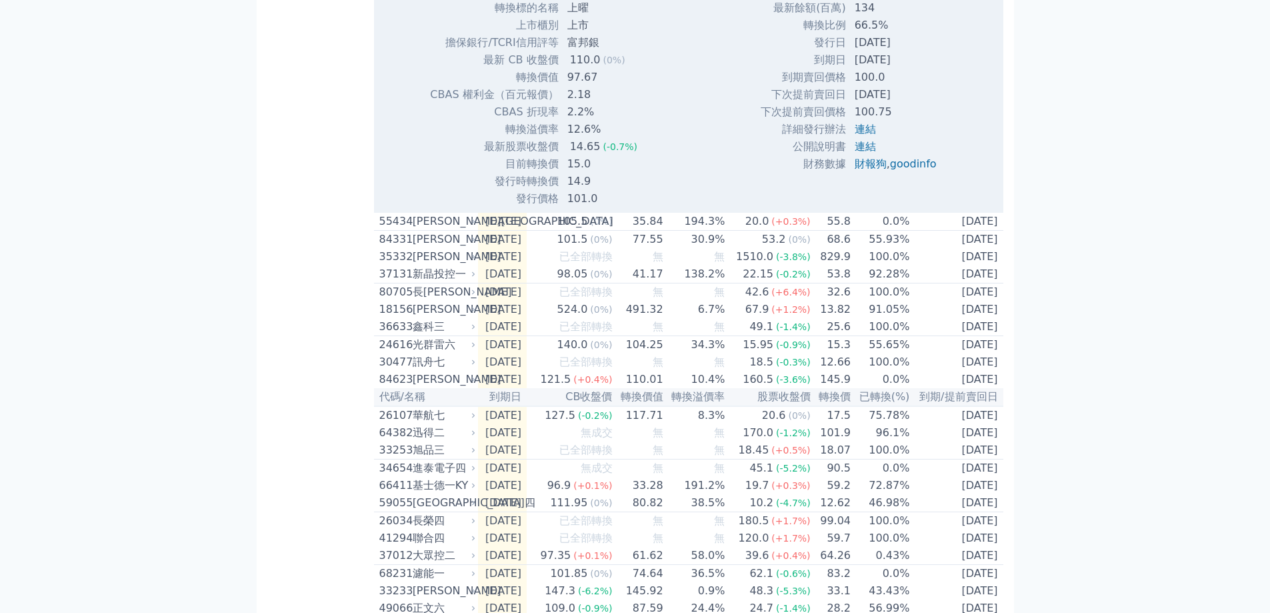
scroll to position [1334, 0]
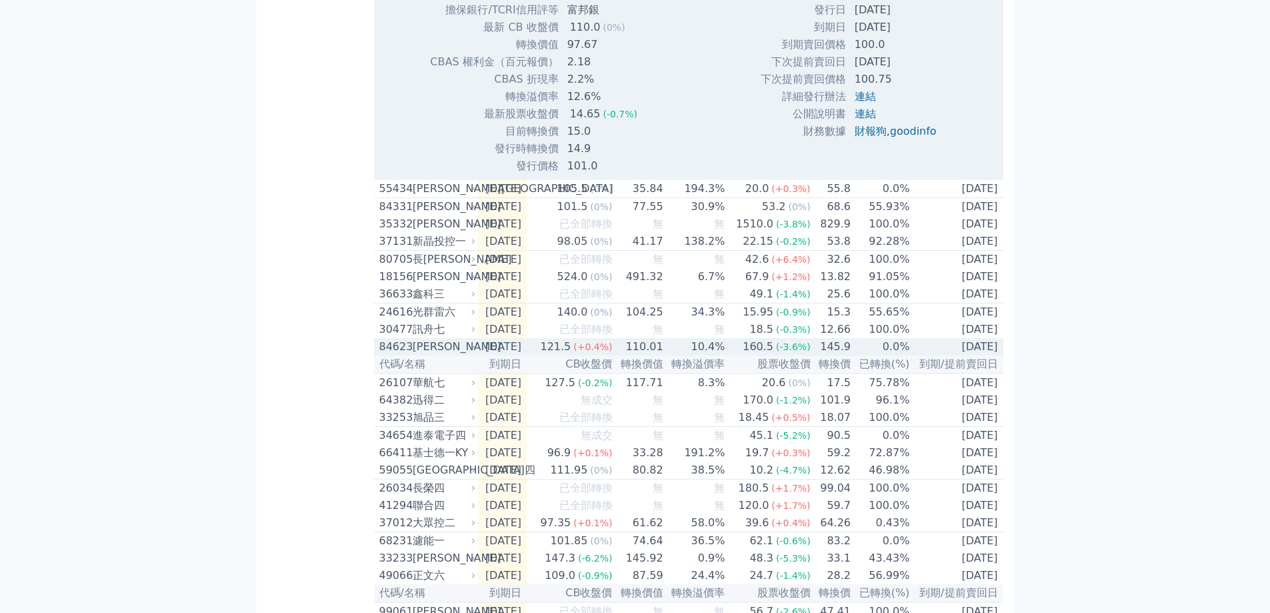
click at [873, 355] on td "0.0%" at bounding box center [881, 346] width 59 height 17
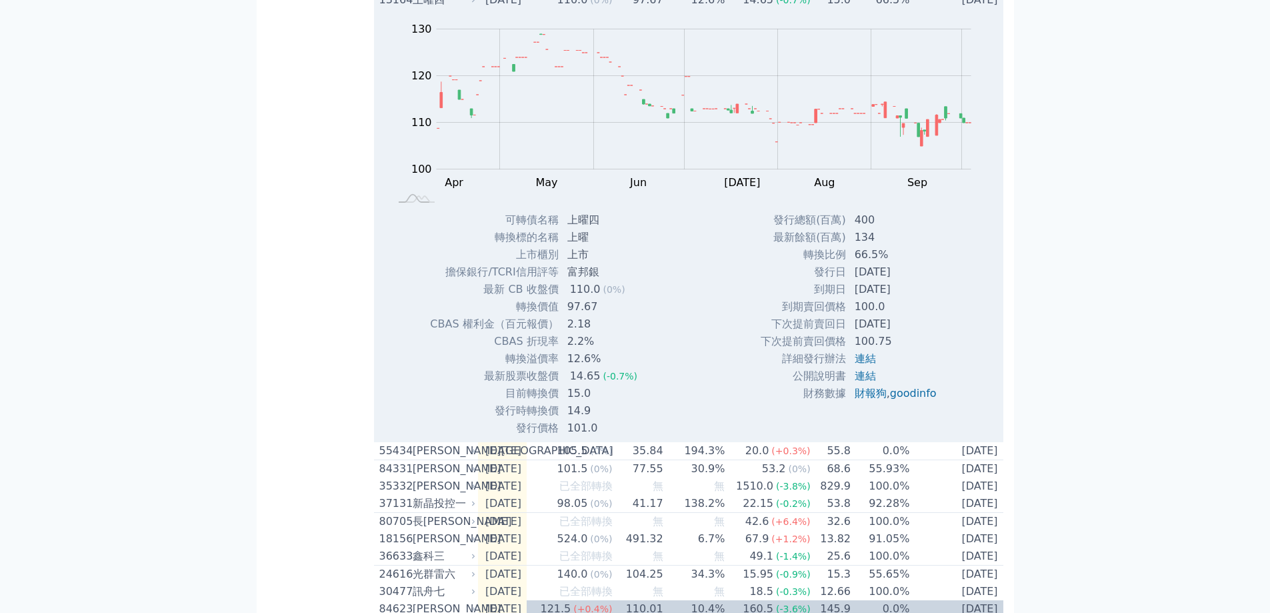
scroll to position [1067, 0]
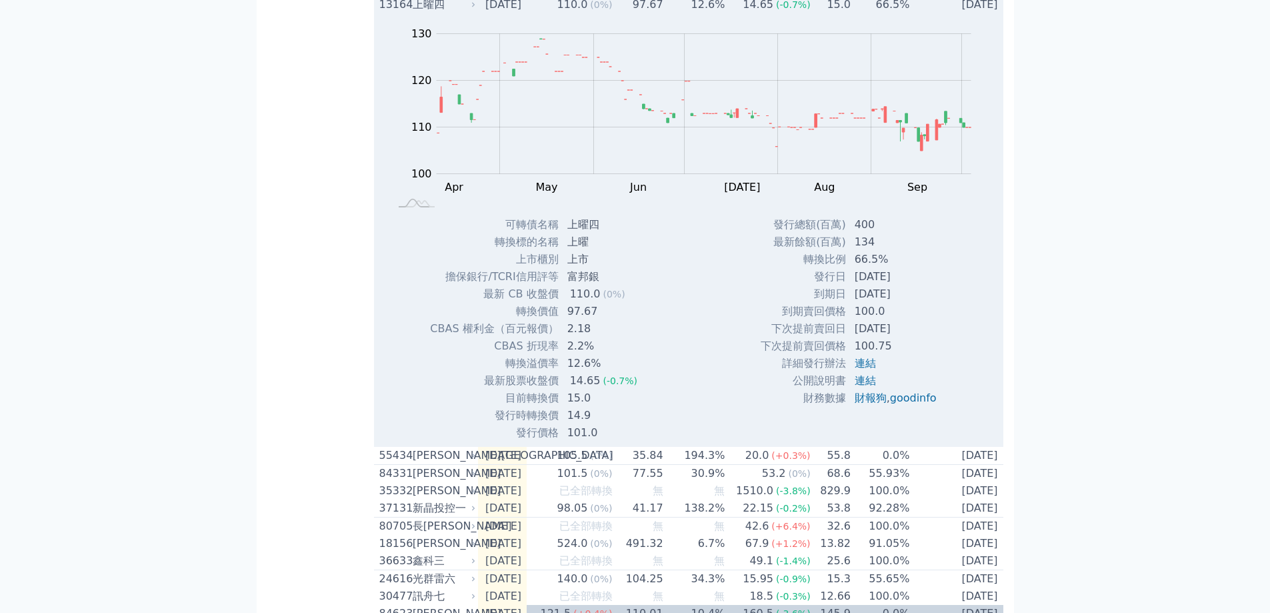
click at [893, 13] on td "66.5%" at bounding box center [881, 4] width 59 height 17
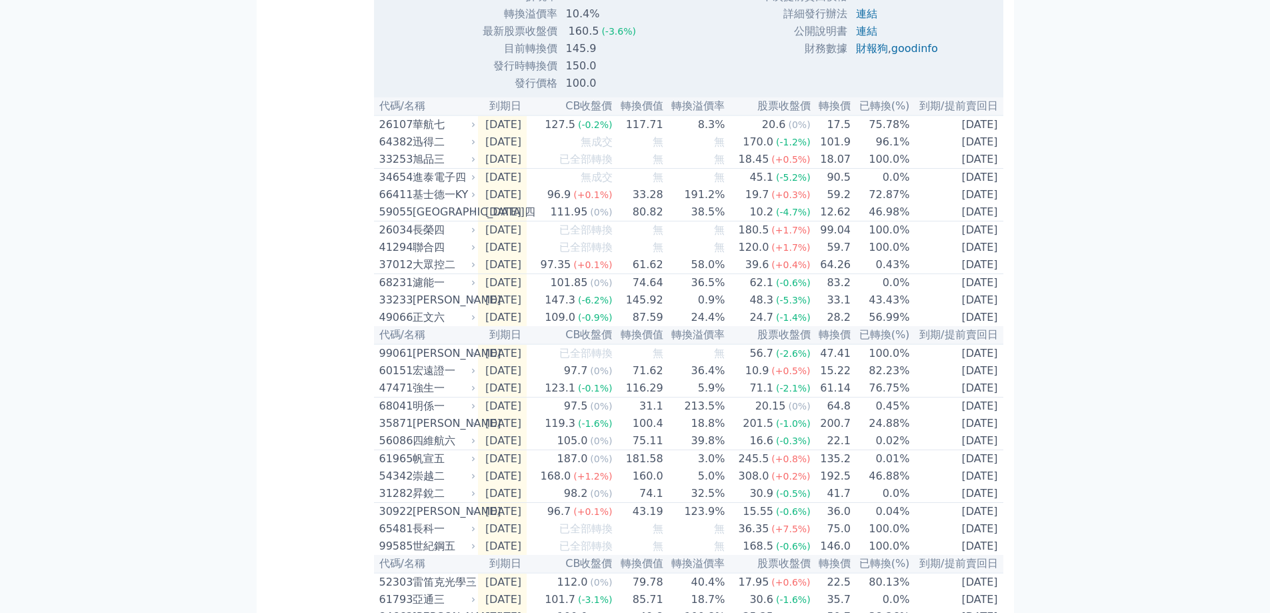
scroll to position [1667, 0]
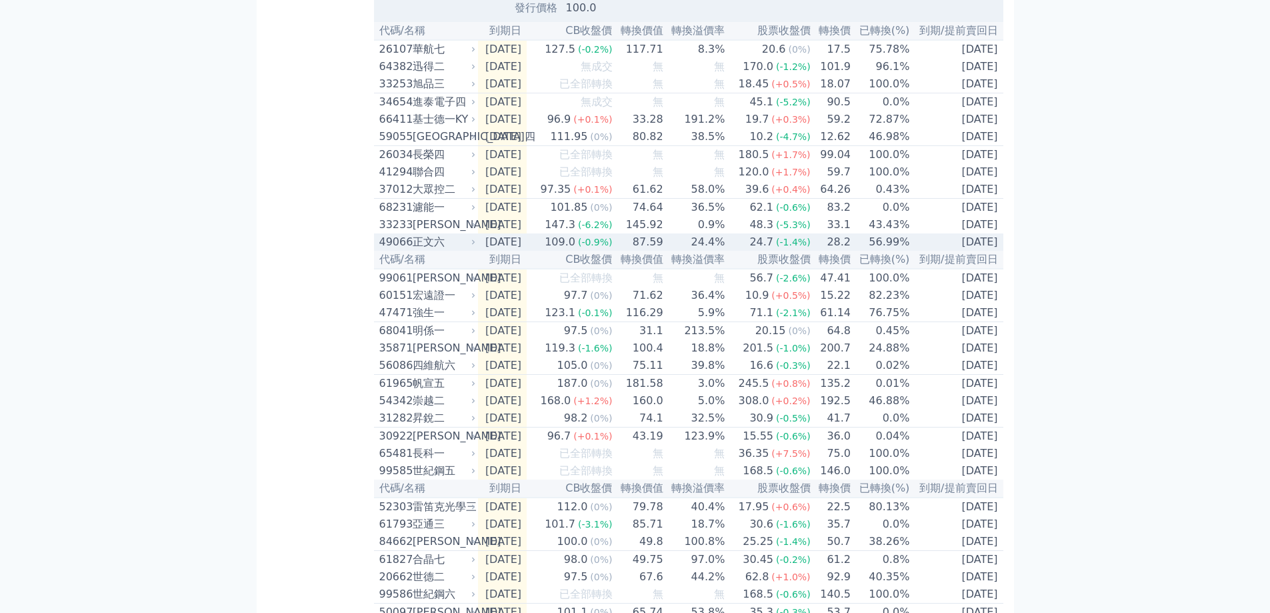
click at [864, 251] on td "56.99%" at bounding box center [881, 241] width 59 height 17
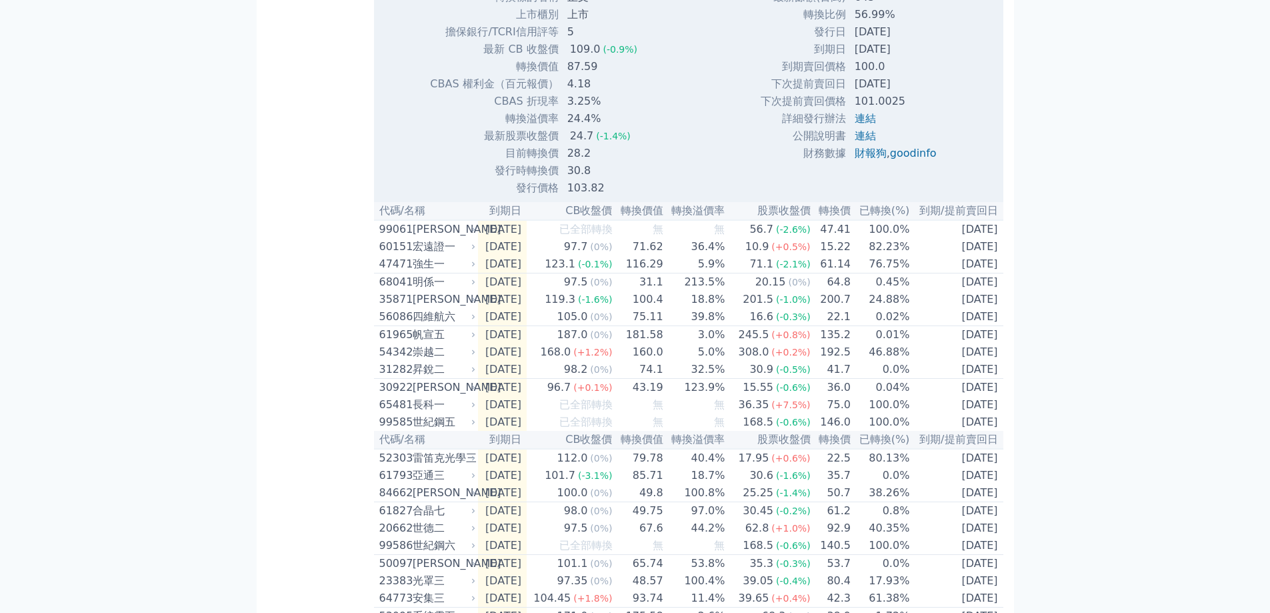
scroll to position [2334, 0]
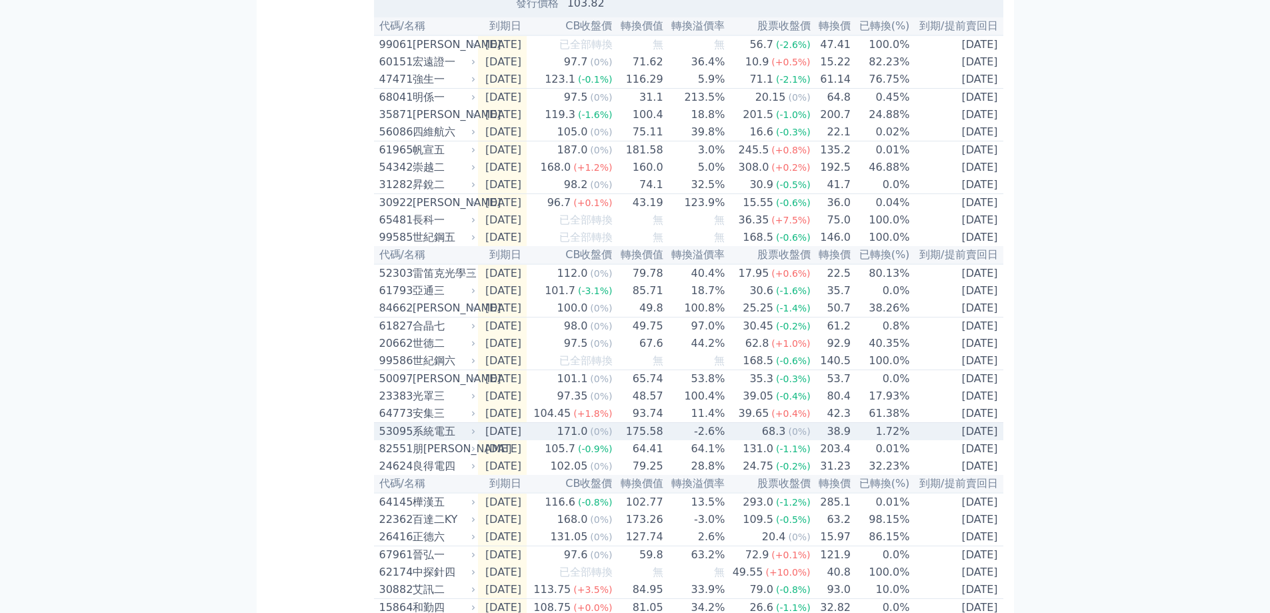
click at [902, 441] on td "1.72%" at bounding box center [881, 432] width 59 height 18
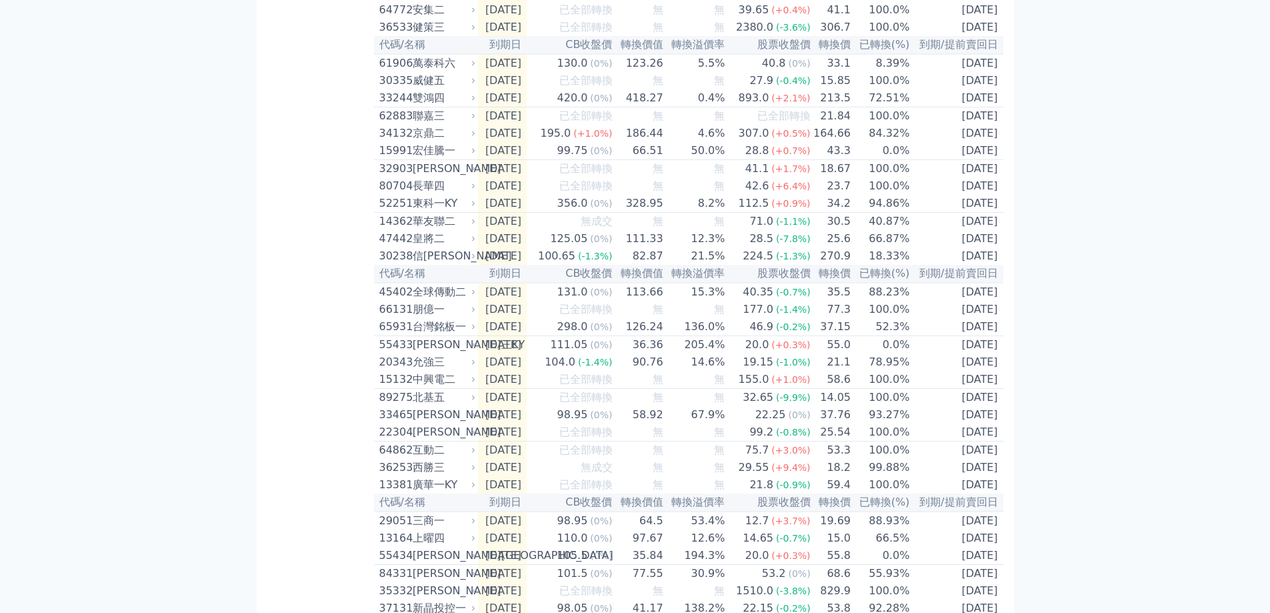
scroll to position [0, 0]
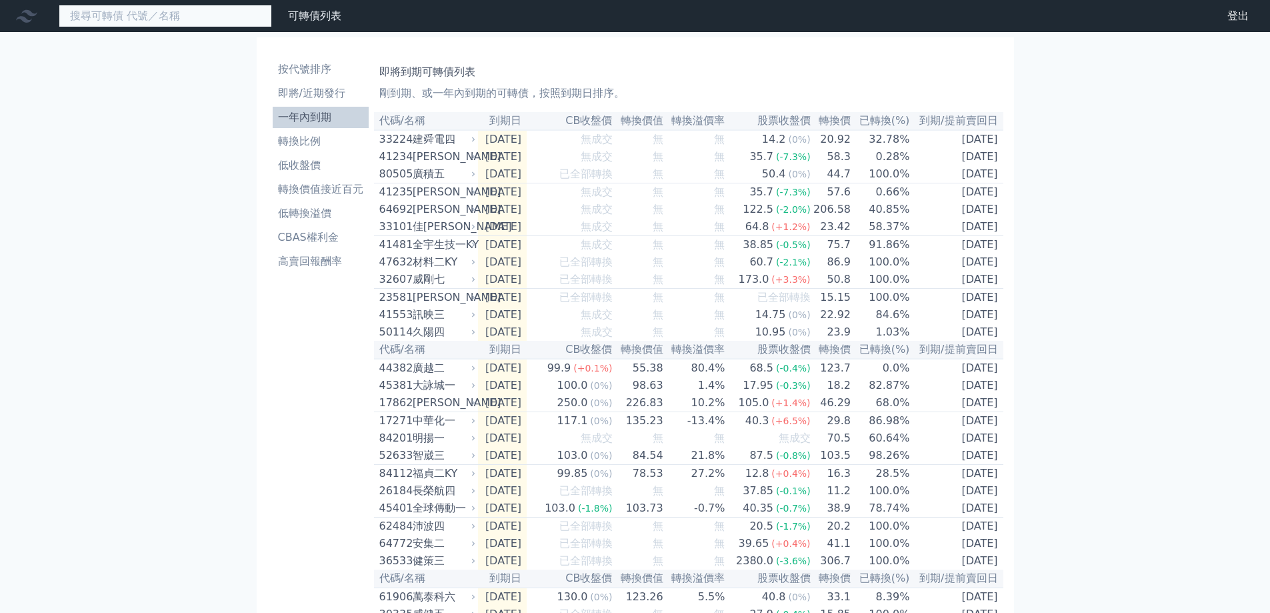
click at [133, 20] on input at bounding box center [165, 16] width 213 height 23
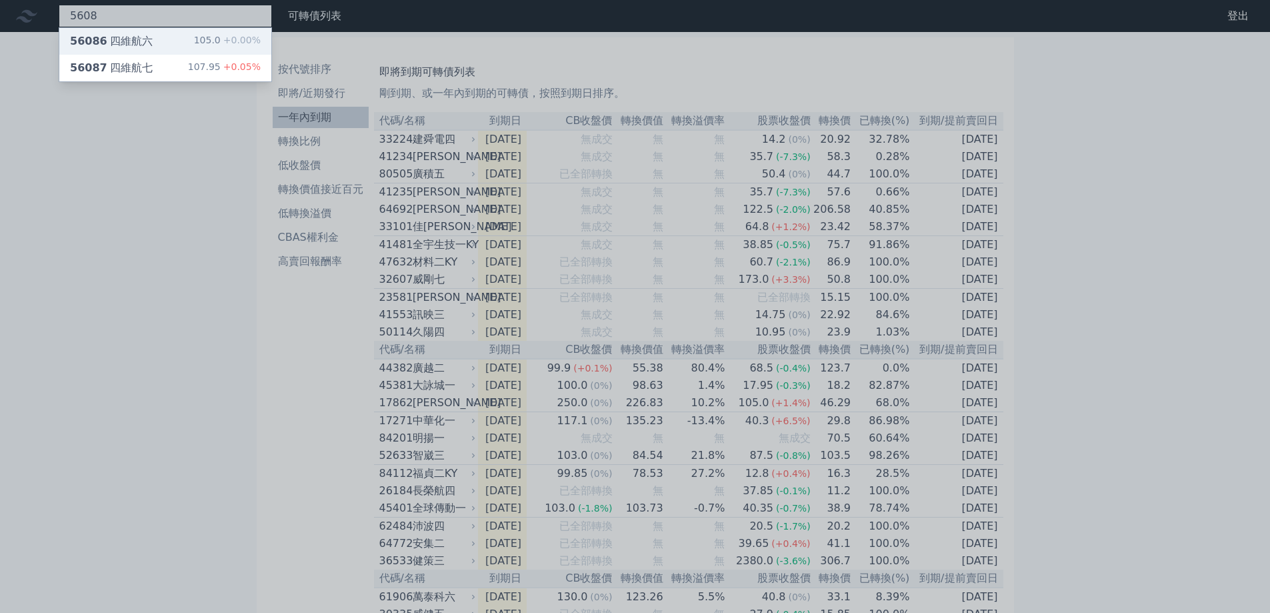
type input "5608"
click at [133, 41] on div "56086 四維航六" at bounding box center [111, 41] width 83 height 16
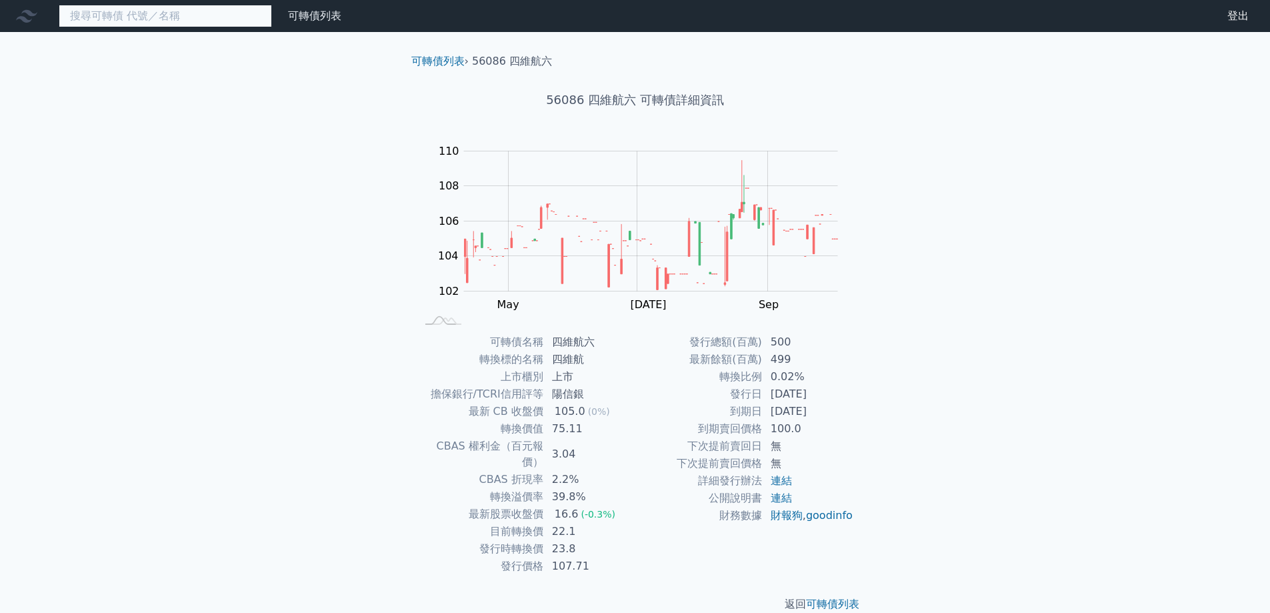
click at [172, 21] on input at bounding box center [165, 16] width 213 height 23
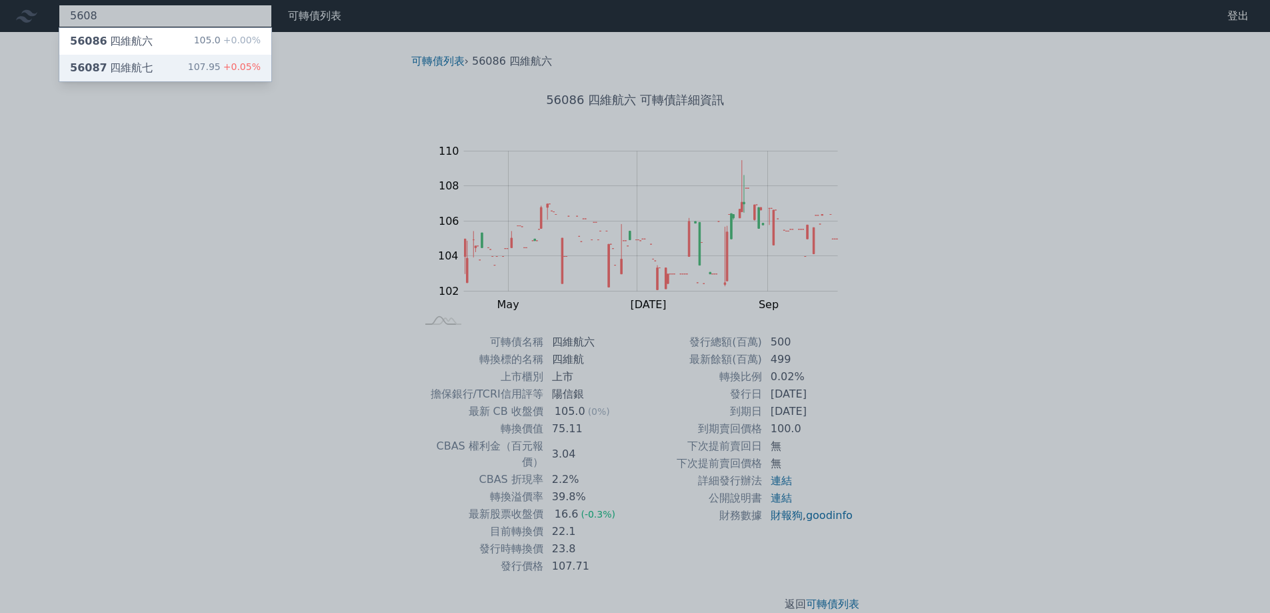
type input "5608"
click at [172, 64] on div "56087 四維航七 107.95 +0.05%" at bounding box center [165, 68] width 212 height 27
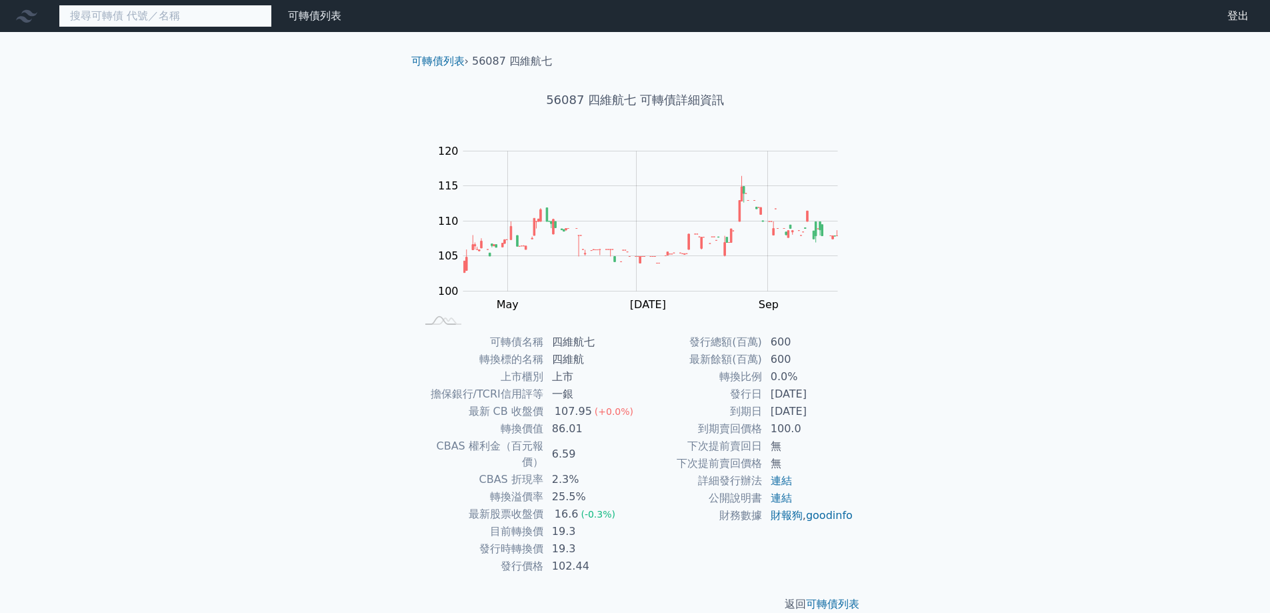
click at [136, 24] on input at bounding box center [165, 16] width 213 height 23
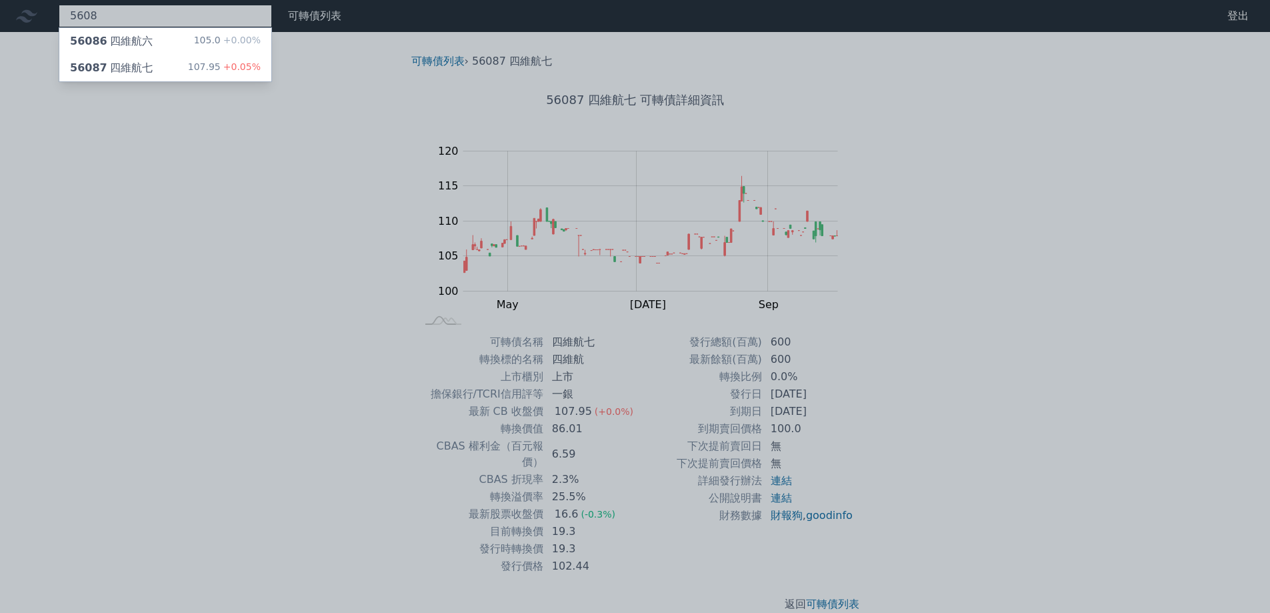
type input "5608"
click at [147, 41] on div "56086 四維航六 105.0 +0.00%" at bounding box center [165, 41] width 212 height 27
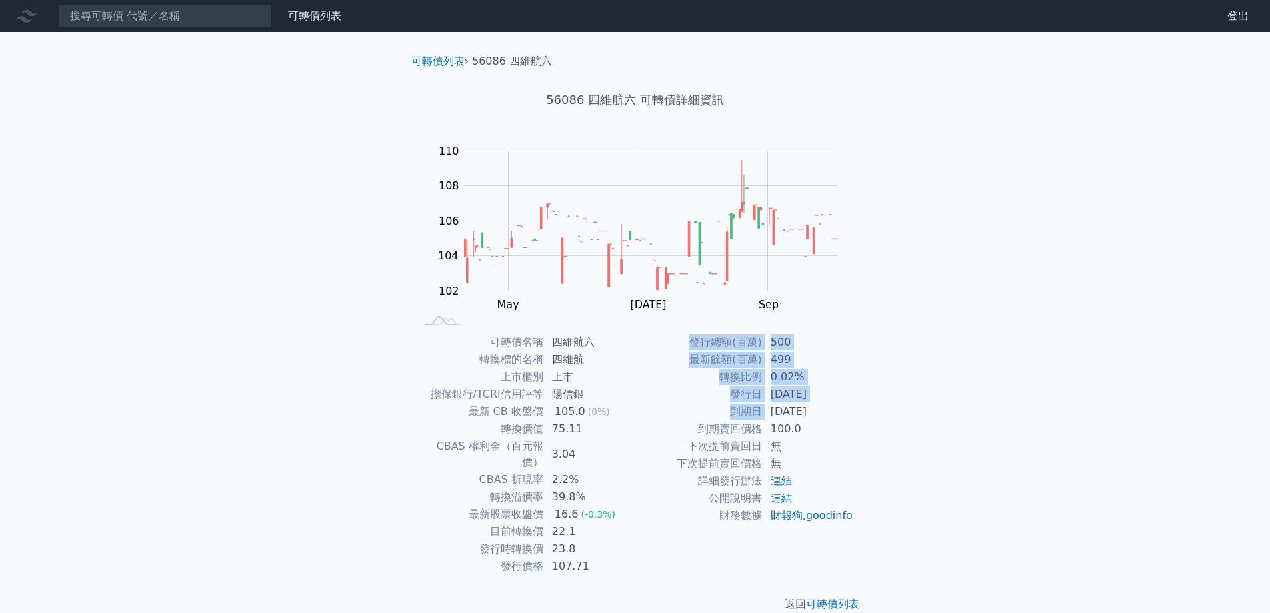
drag, startPoint x: 768, startPoint y: 403, endPoint x: 857, endPoint y: 407, distance: 88.8
click at [857, 407] on div "可轉債名稱 四維航六 轉換標的名稱 四維航 上市櫃別 上市 擔保銀行/TCRI信用評等 陽信銀 最新 CB 收盤價 105.0 (0%) 轉換價值 75.11…" at bounding box center [636, 453] width 470 height 241
drag, startPoint x: 801, startPoint y: 411, endPoint x: 770, endPoint y: 411, distance: 31.3
click at [770, 411] on td "[DATE]" at bounding box center [808, 411] width 91 height 17
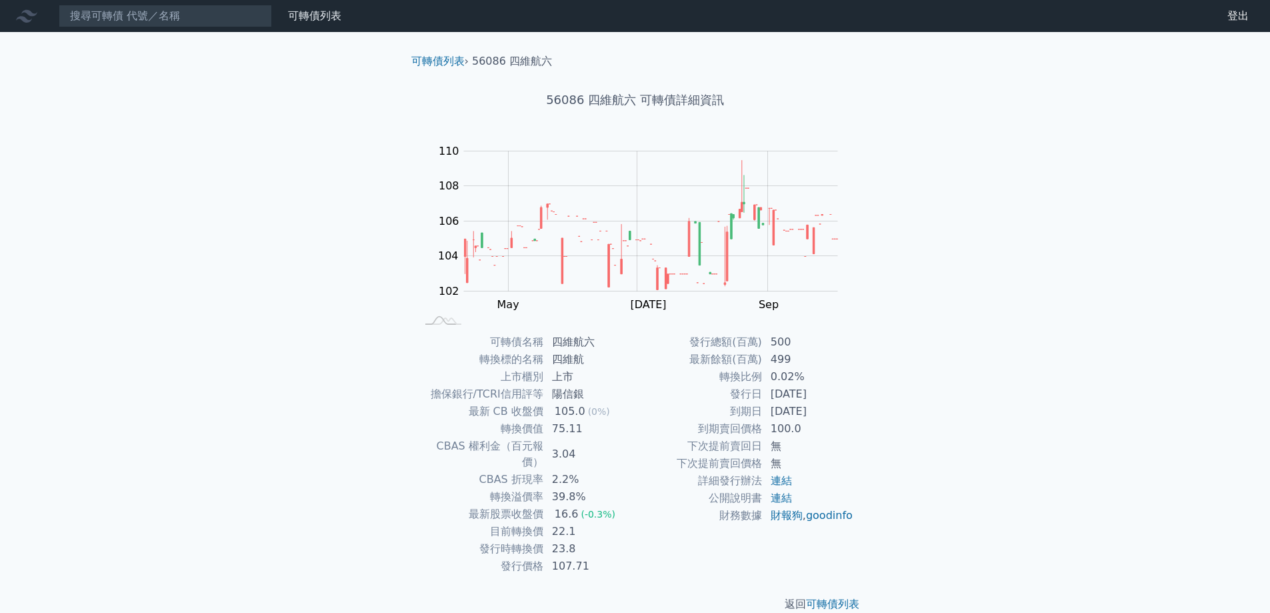
click at [770, 411] on td "[DATE]" at bounding box center [808, 411] width 91 height 17
